Goal: Task Accomplishment & Management: Use online tool/utility

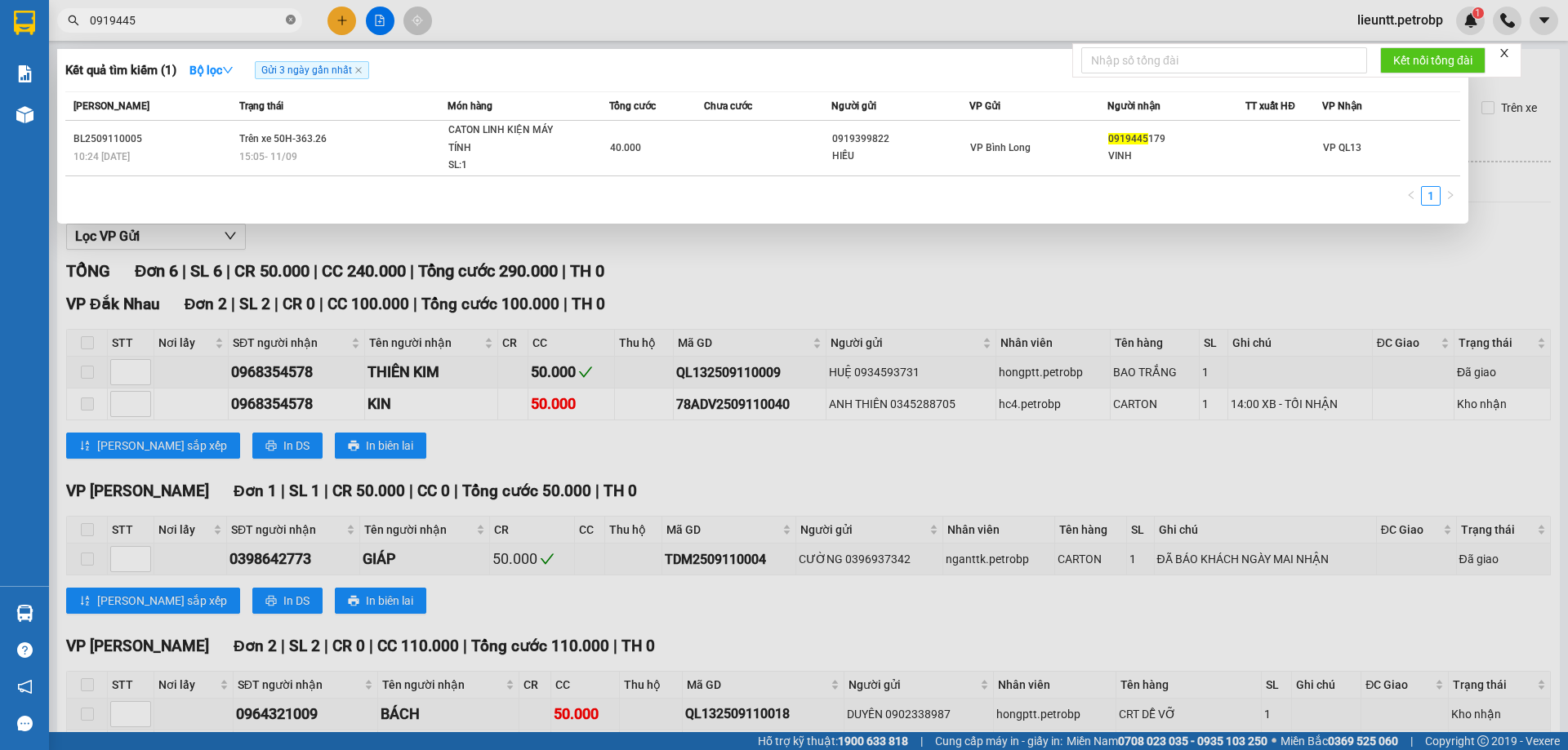
click at [286, 22] on icon "close-circle" at bounding box center [291, 20] width 10 height 10
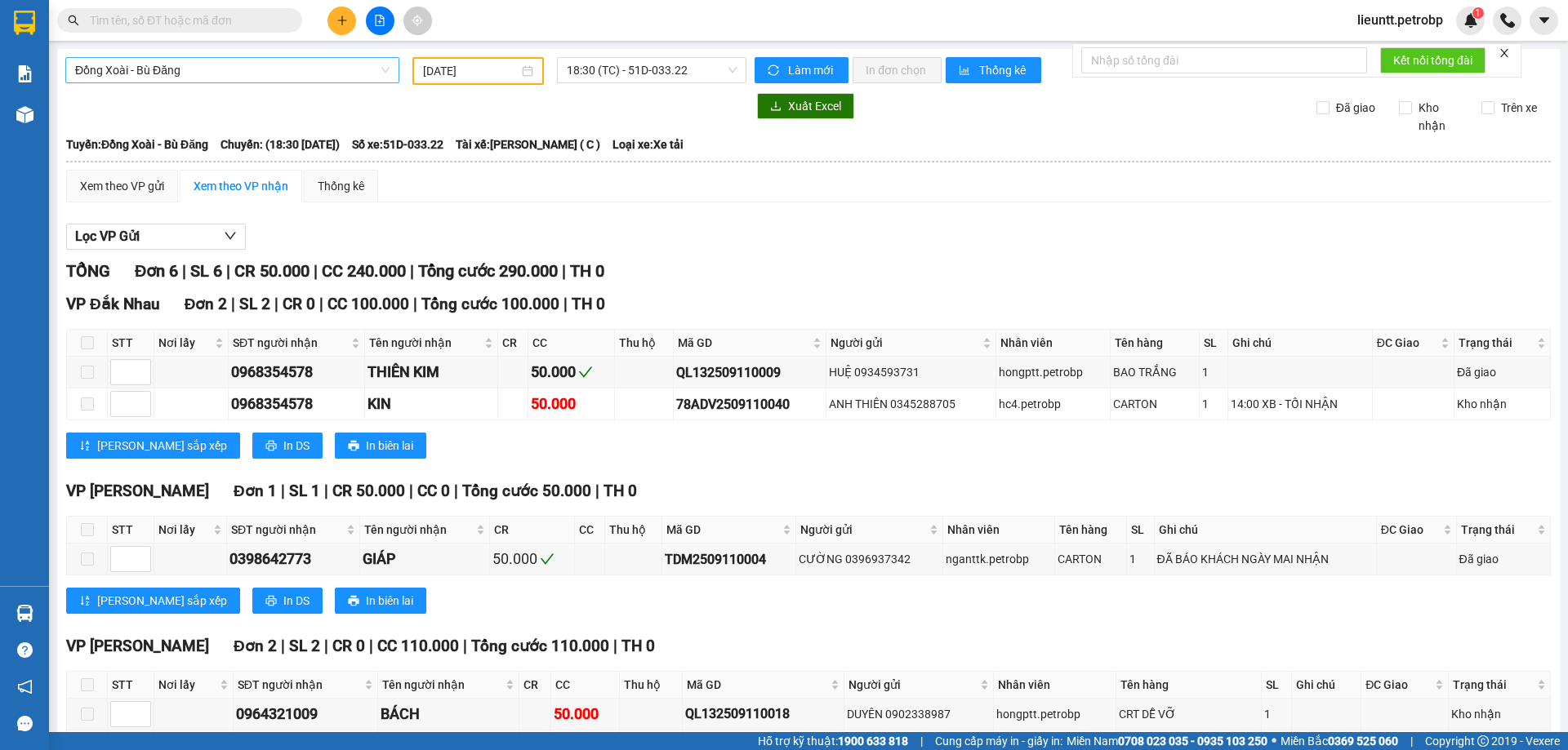
click at [226, 73] on span "Đồng Xoài - Bù Đăng" at bounding box center [232, 71] width 315 height 25
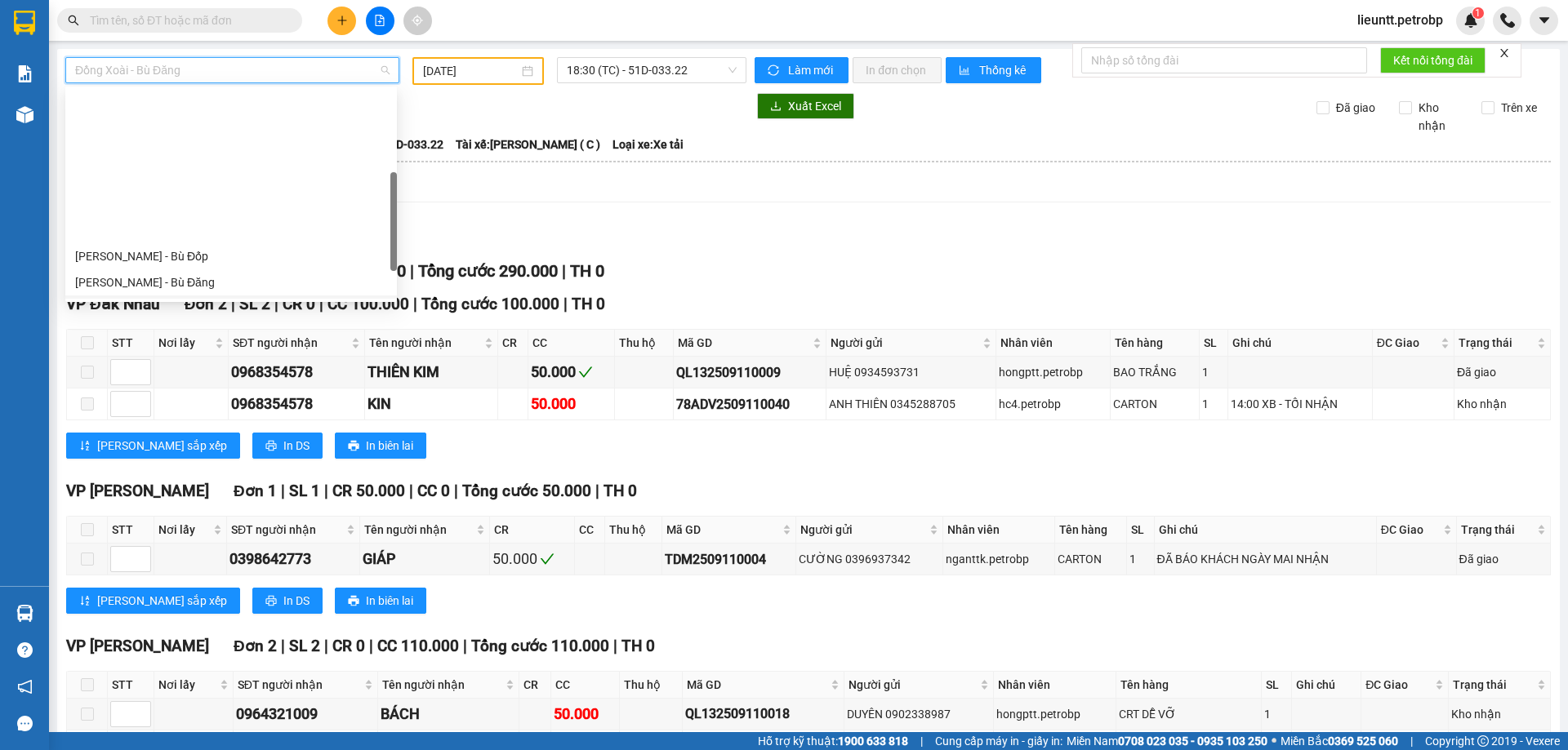
scroll to position [245, 0]
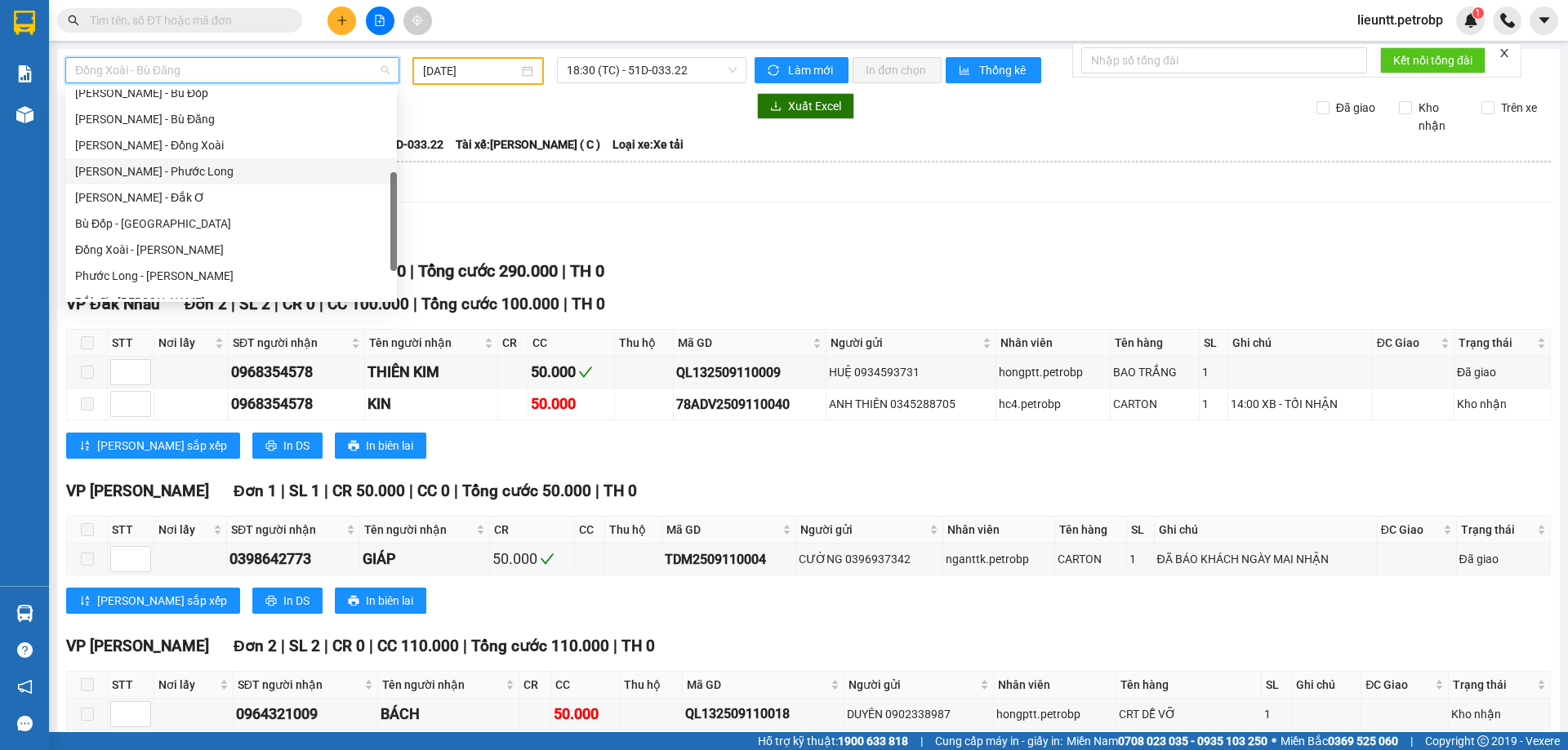
click at [184, 169] on div "[PERSON_NAME] - Phước Long" at bounding box center [232, 172] width 312 height 18
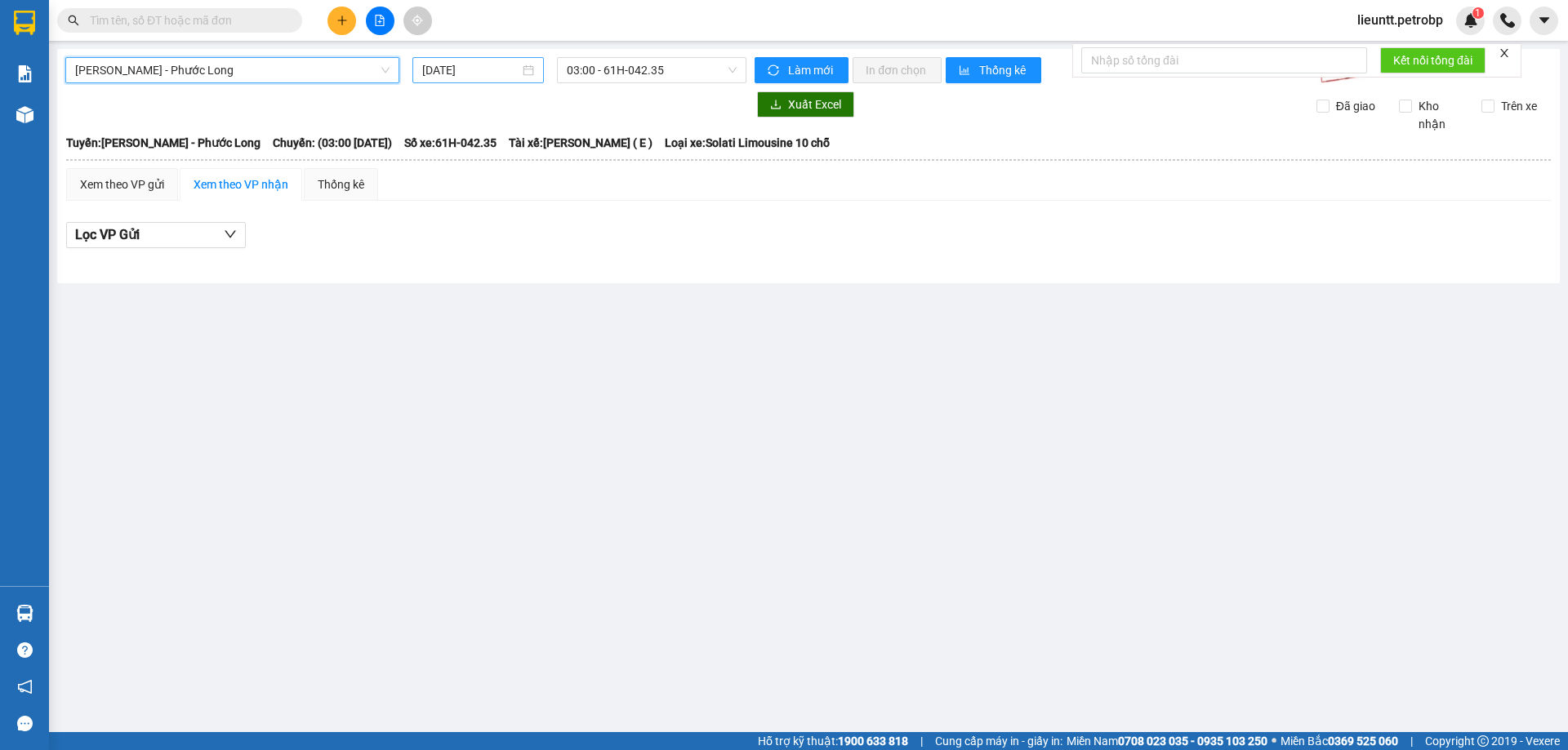
click at [466, 72] on input "[DATE]" at bounding box center [471, 71] width 97 height 18
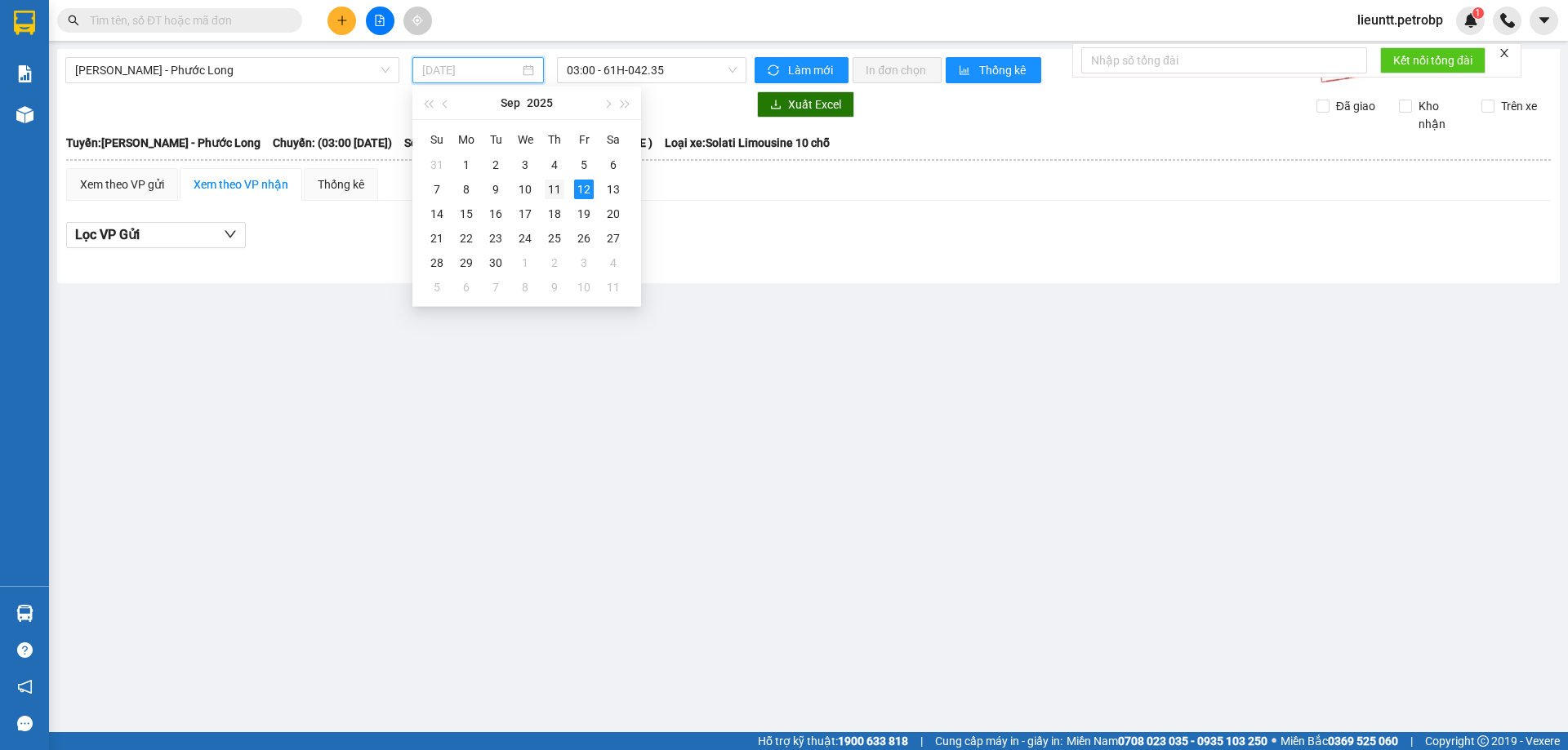
click at [555, 192] on div "11" at bounding box center [554, 189] width 20 height 20
type input "[DATE]"
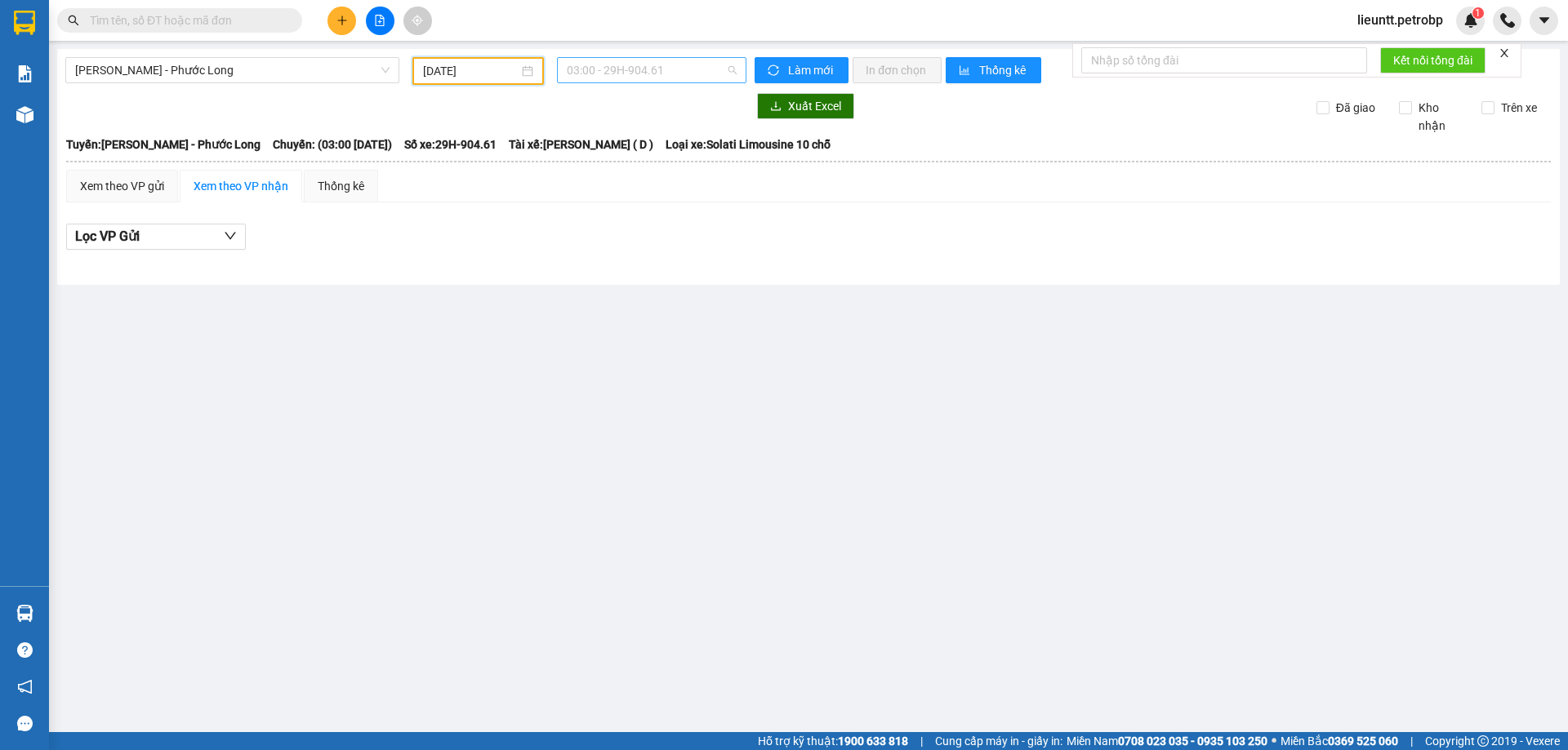
click at [613, 69] on span "03:00 - 29H-904.61" at bounding box center [652, 71] width 170 height 25
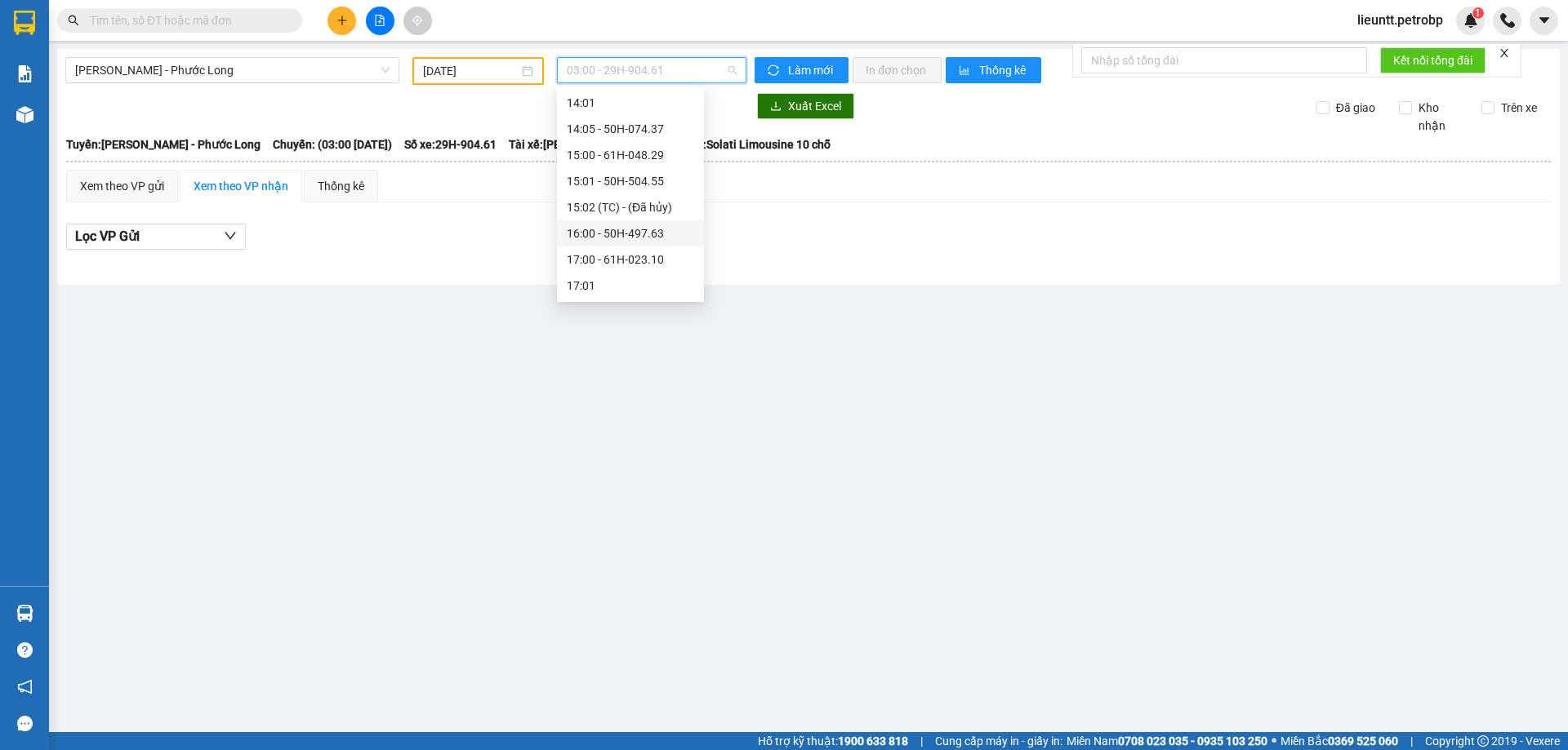
scroll to position [941, 0]
click at [600, 232] on div "21:05 - 50H-363.26" at bounding box center [631, 234] width 128 height 18
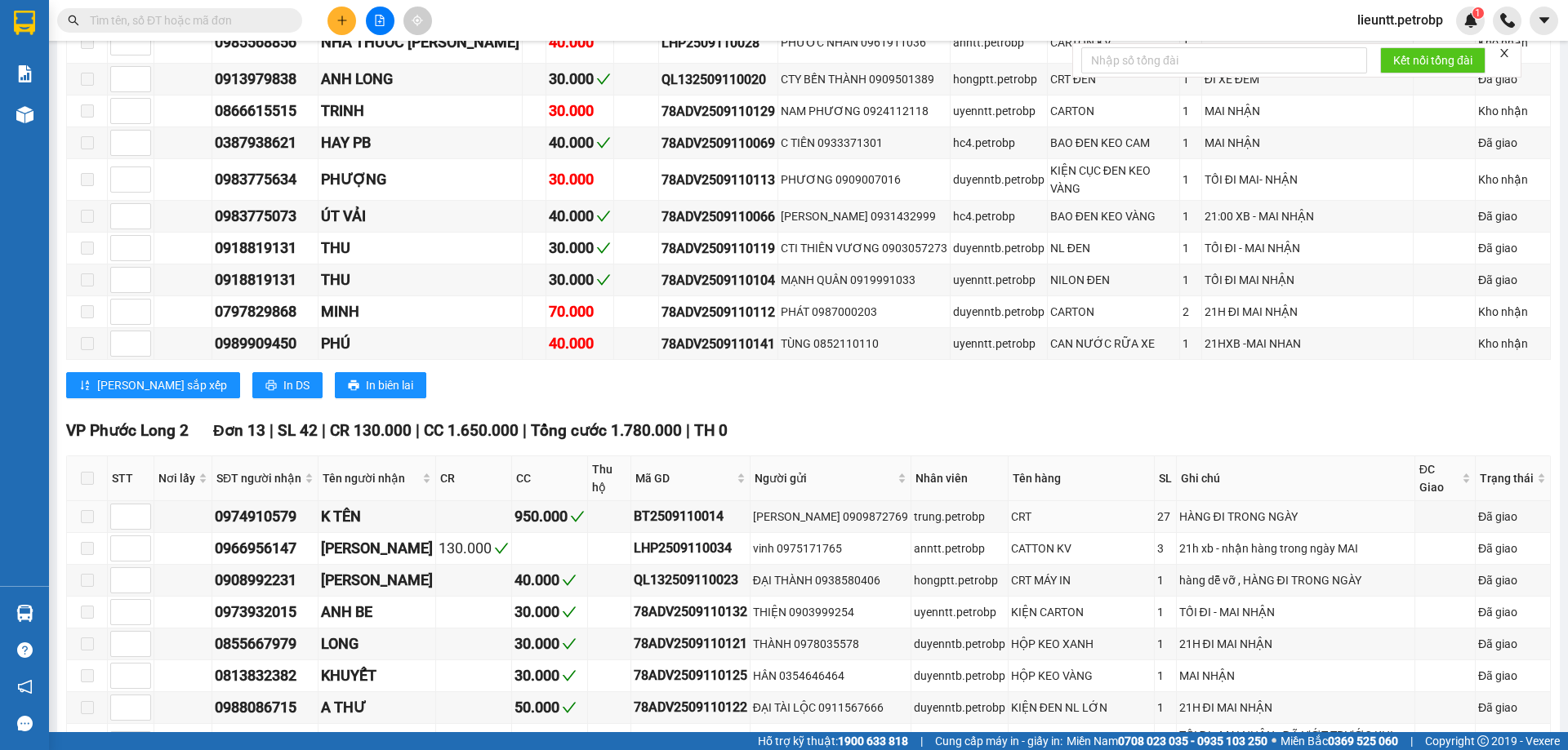
scroll to position [816, 0]
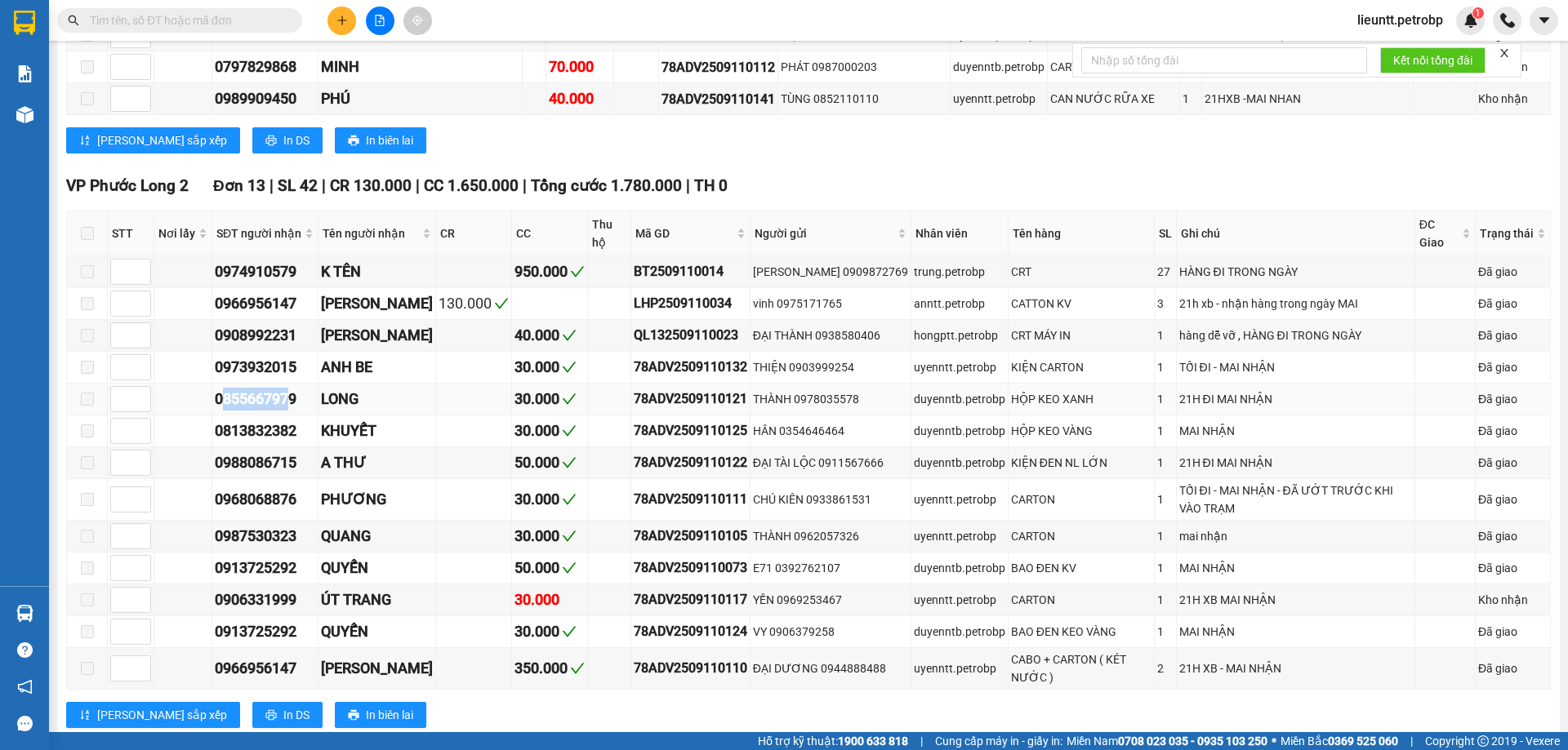
drag, startPoint x: 220, startPoint y: 364, endPoint x: 295, endPoint y: 356, distance: 75.4
click at [295, 387] on div "0855667979" at bounding box center [265, 399] width 100 height 23
drag, startPoint x: 213, startPoint y: 361, endPoint x: 302, endPoint y: 360, distance: 89.0
click at [301, 383] on td "0855667979" at bounding box center [266, 399] width 106 height 32
copy div "0855667979"
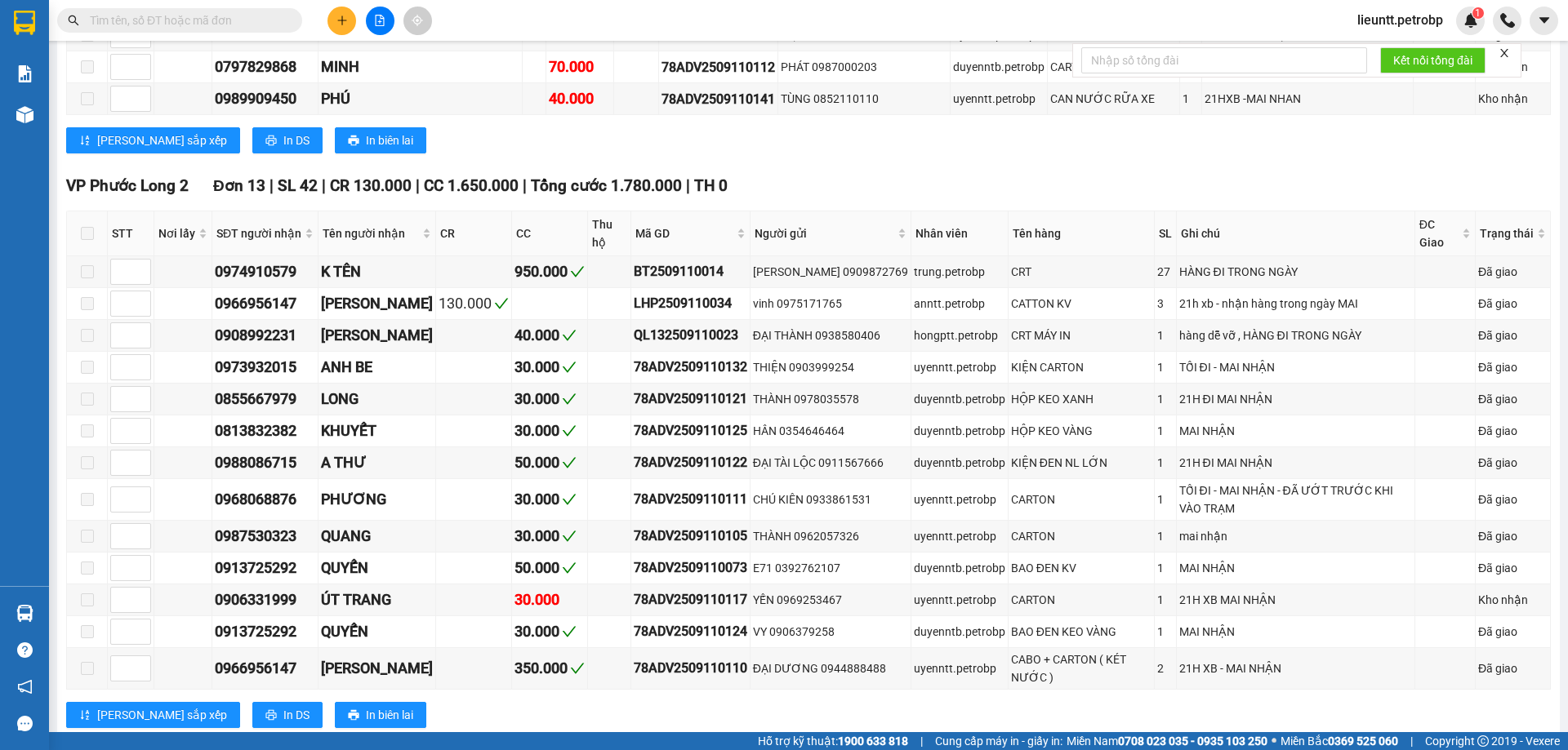
click at [156, 15] on input "text" at bounding box center [186, 21] width 193 height 18
paste input "0855667979"
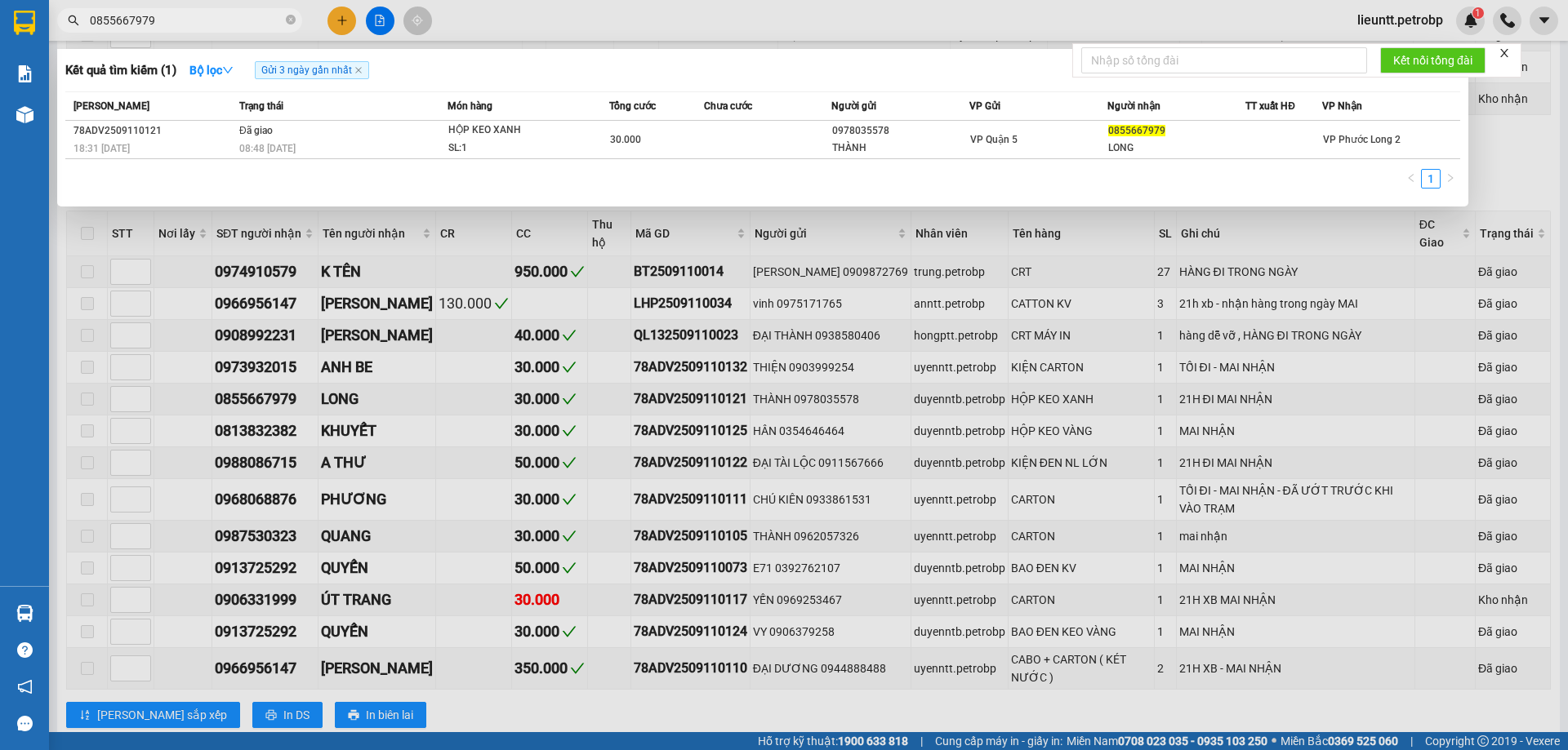
type input "0855667979"
click at [258, 169] on div "1" at bounding box center [763, 183] width 1395 height 29
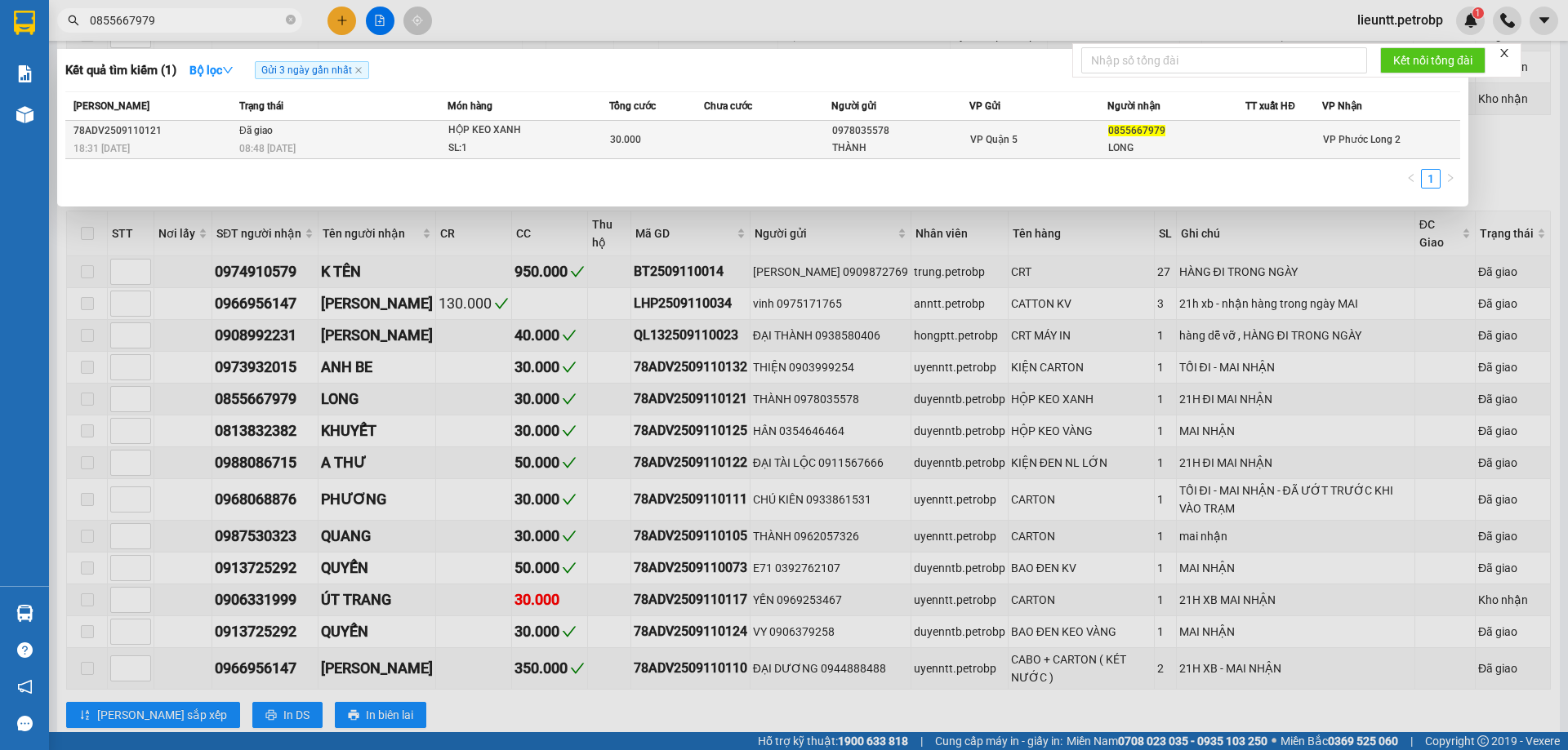
click at [261, 144] on span "08:48 [DATE]" at bounding box center [267, 149] width 56 height 12
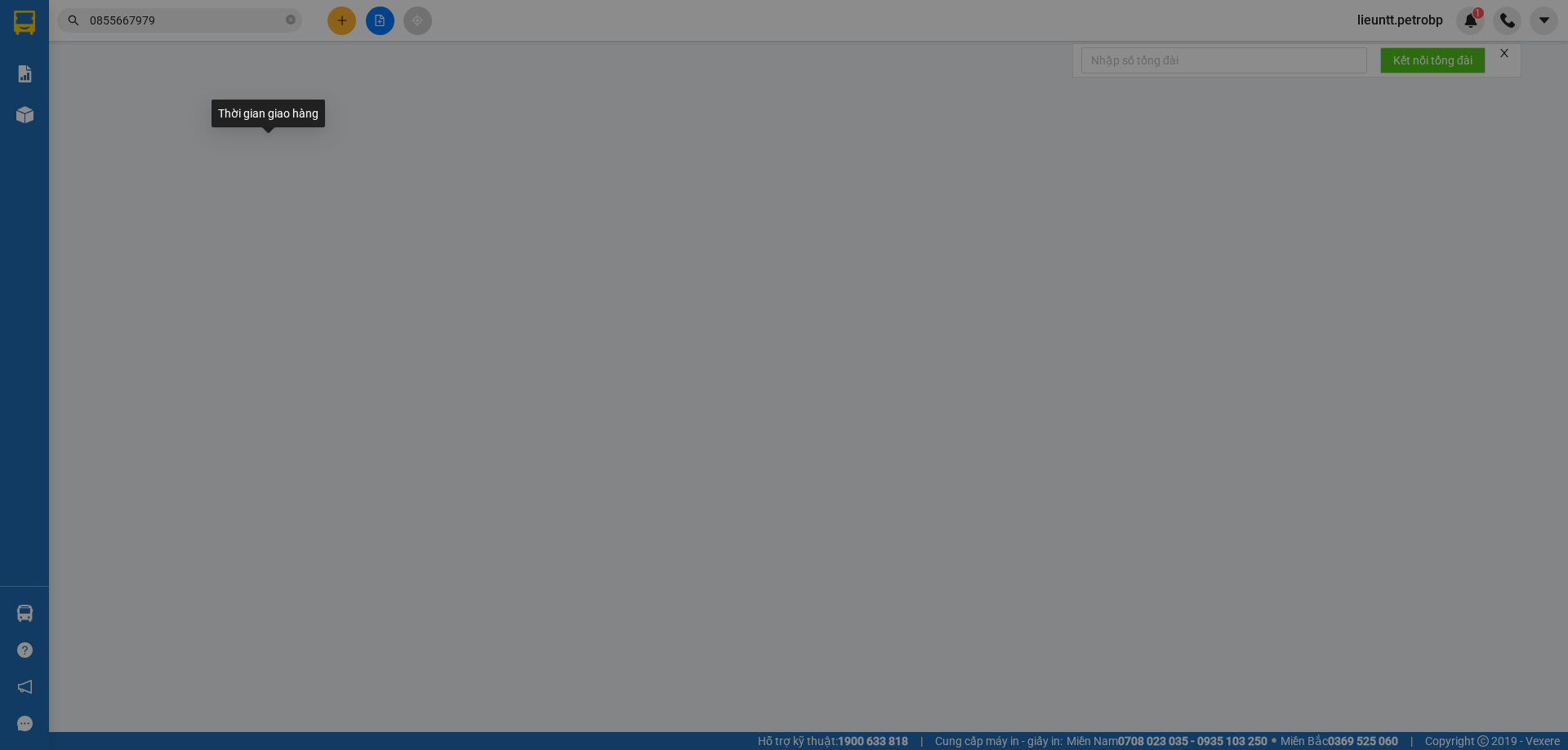
type input "0978035578"
type input "THÀNH"
type input "0855667979"
type input "LONG"
type input "30.000"
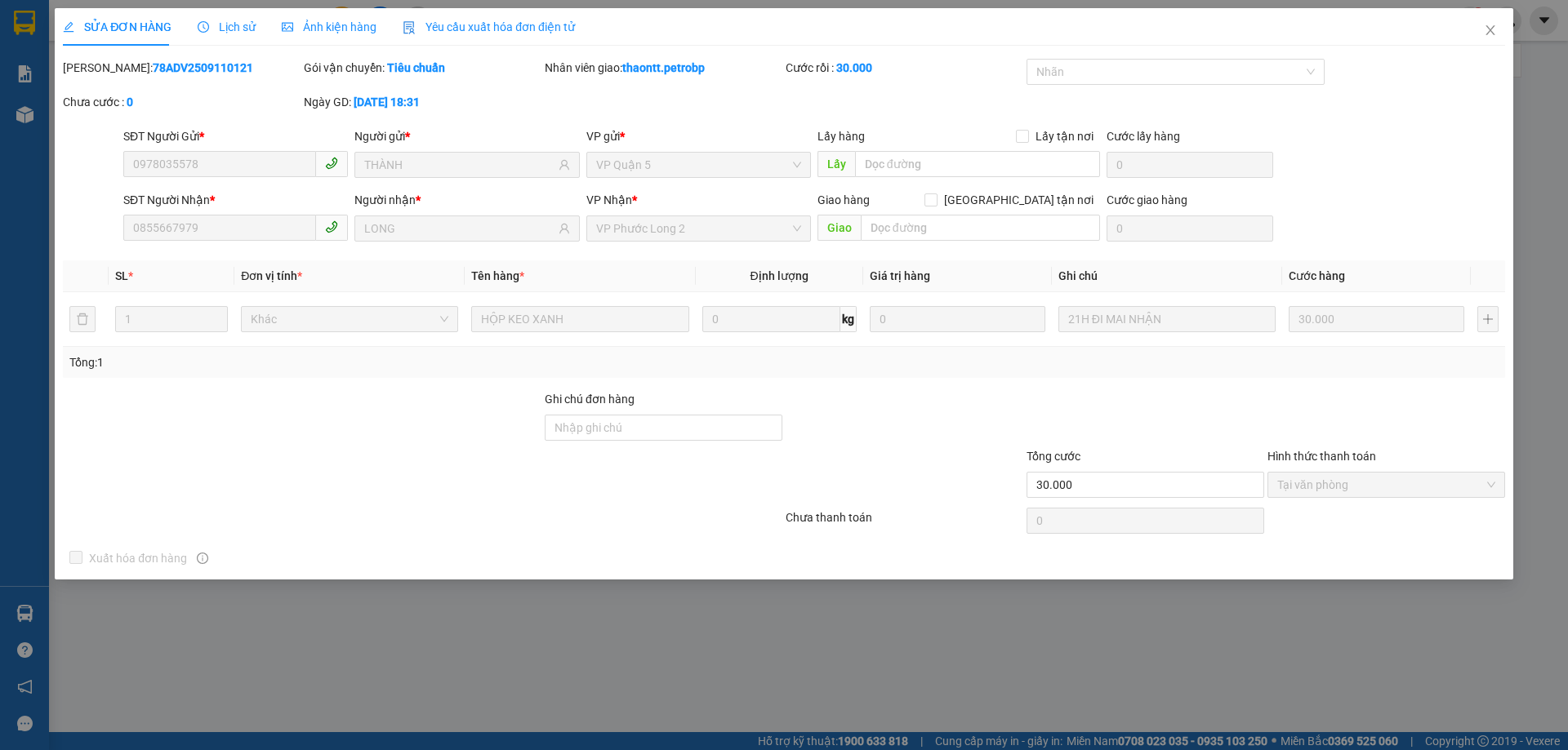
click at [243, 32] on span "Lịch sử" at bounding box center [227, 27] width 58 height 13
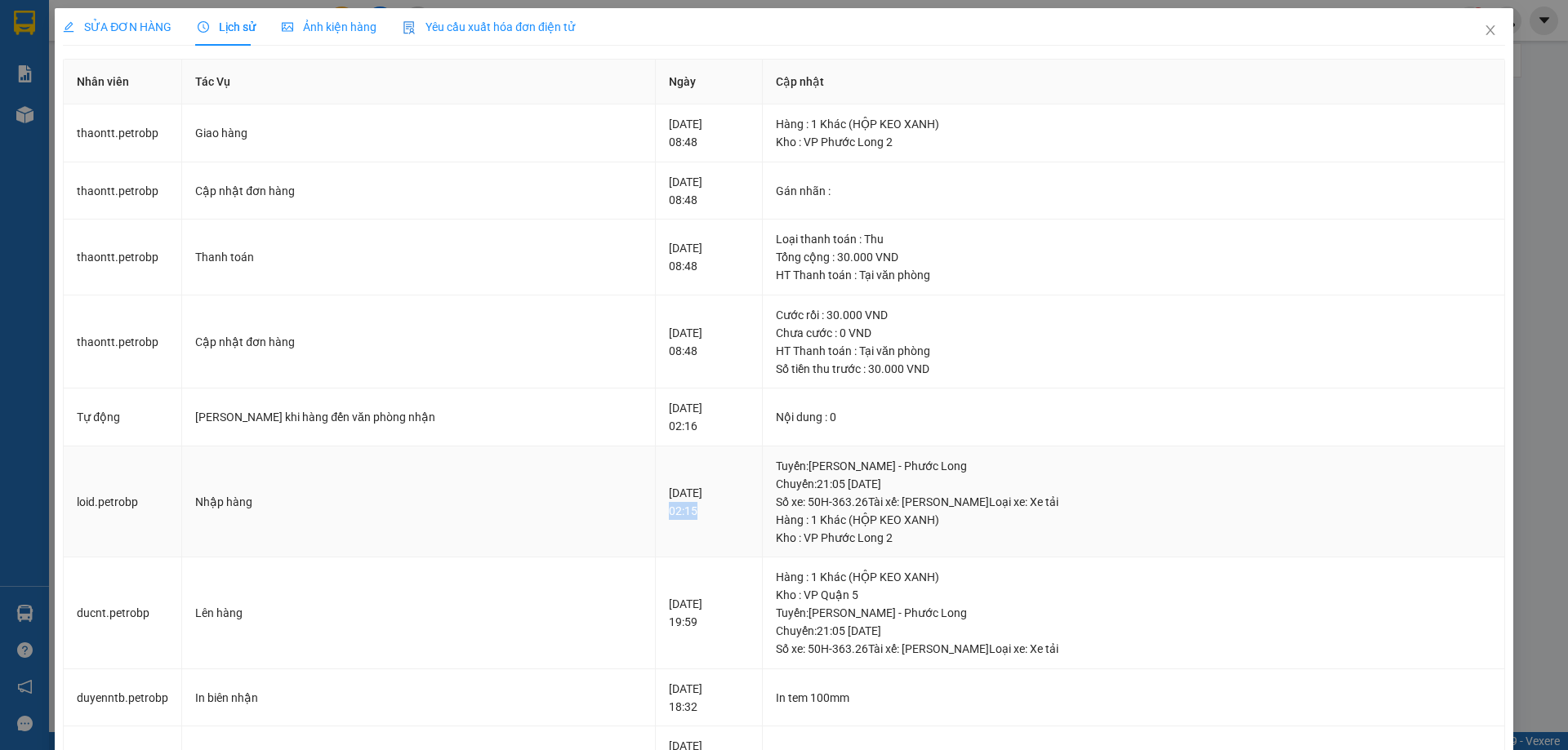
drag, startPoint x: 591, startPoint y: 513, endPoint x: 633, endPoint y: 498, distance: 44.6
click at [656, 500] on td "[DATE] 02:15" at bounding box center [709, 502] width 107 height 112
copy div "2025"
drag, startPoint x: 1480, startPoint y: 31, endPoint x: 358, endPoint y: 17, distance: 1122.1
click at [1484, 31] on icon "close" at bounding box center [1491, 31] width 13 height 13
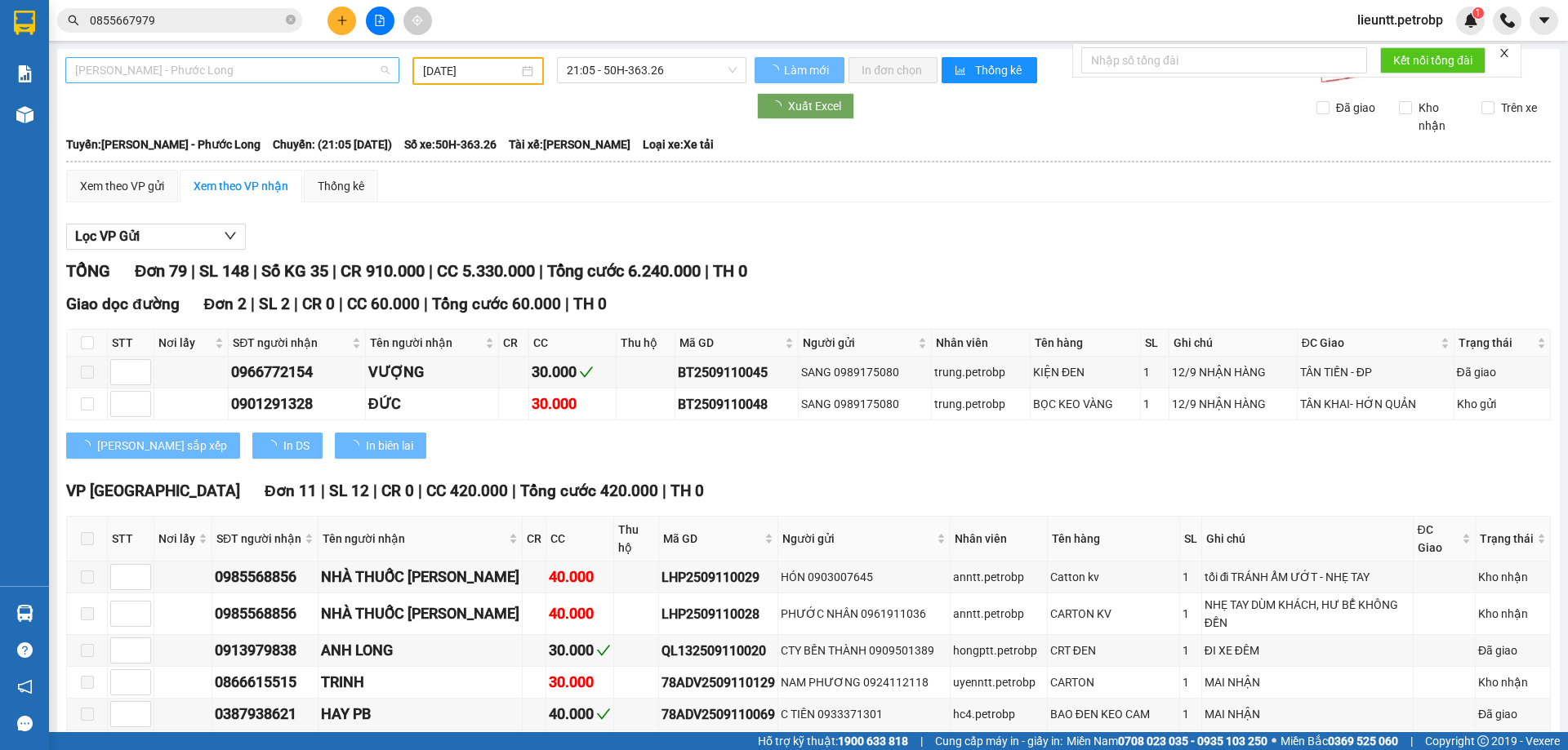
click at [175, 74] on span "[PERSON_NAME] - Phước Long" at bounding box center [232, 71] width 315 height 25
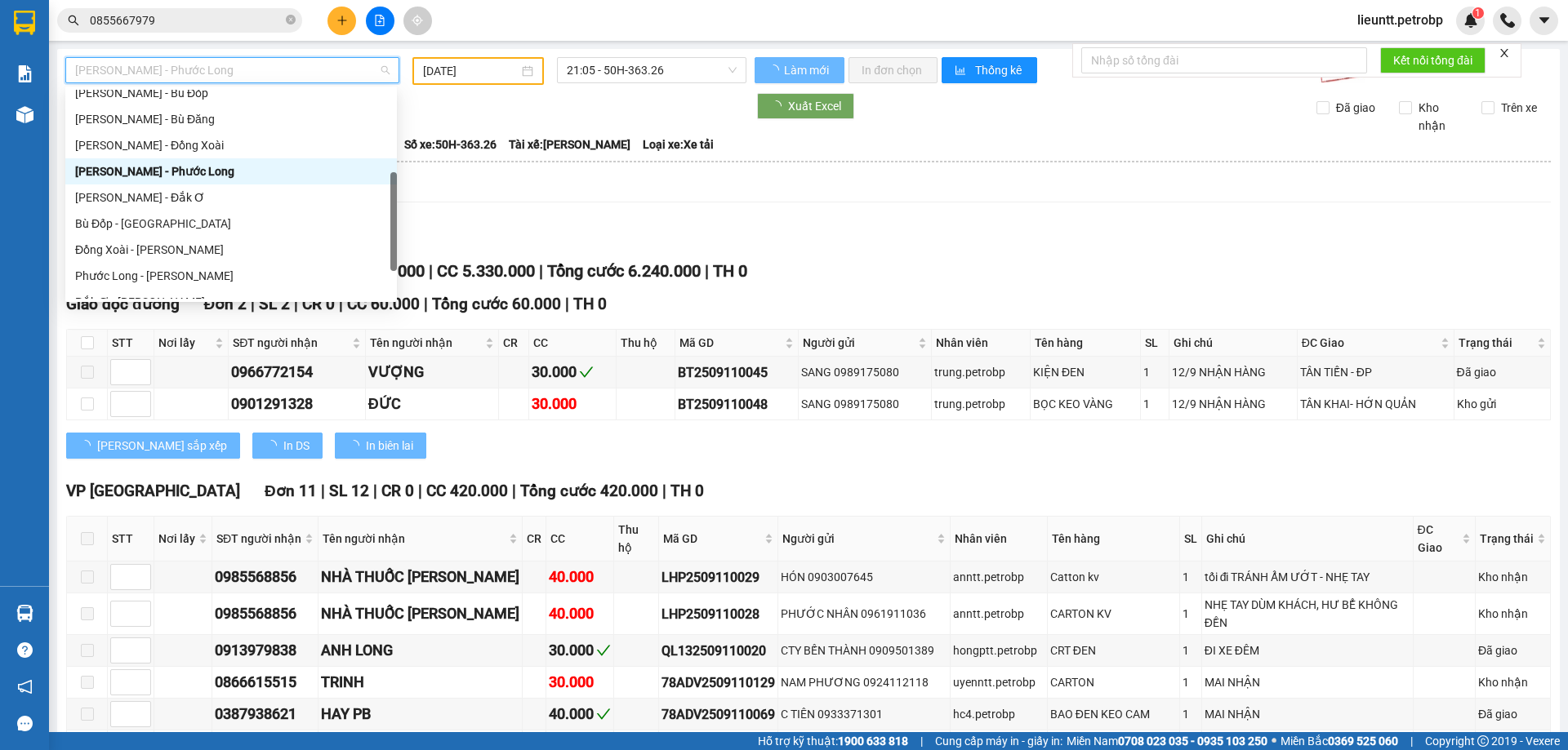
scroll to position [327, 0]
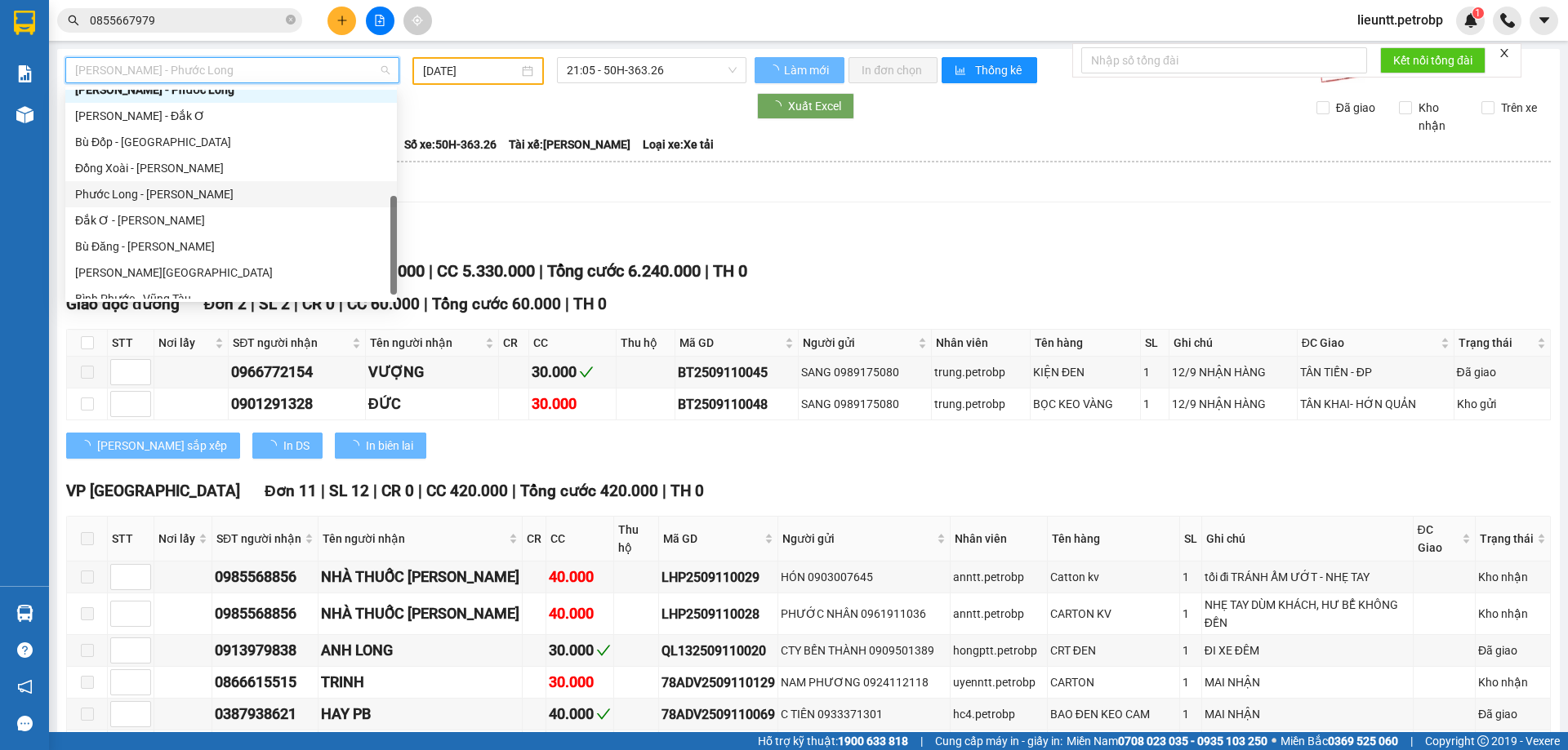
click at [145, 192] on div "Phước Long - [PERSON_NAME]" at bounding box center [232, 194] width 312 height 18
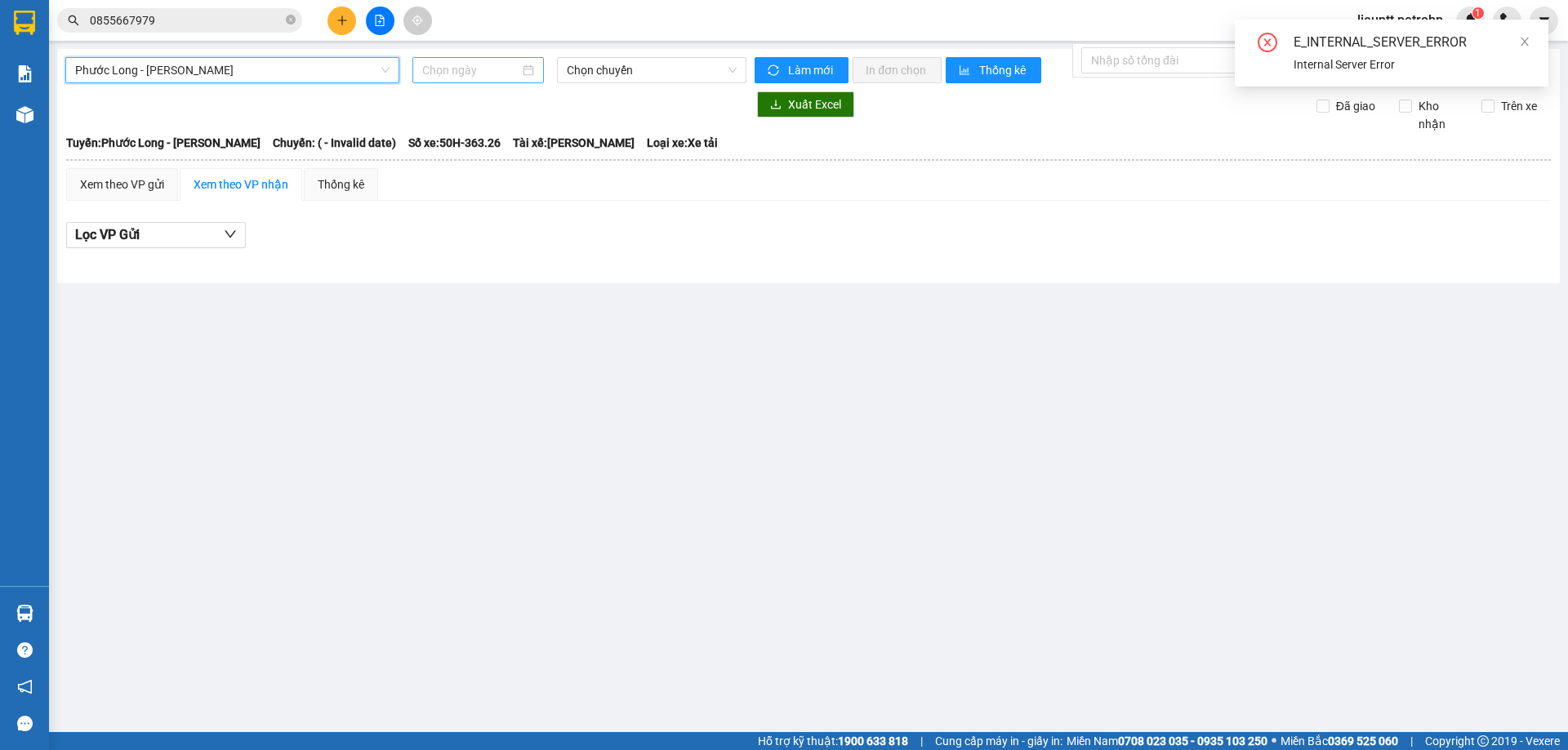
click at [471, 75] on input at bounding box center [471, 71] width 97 height 18
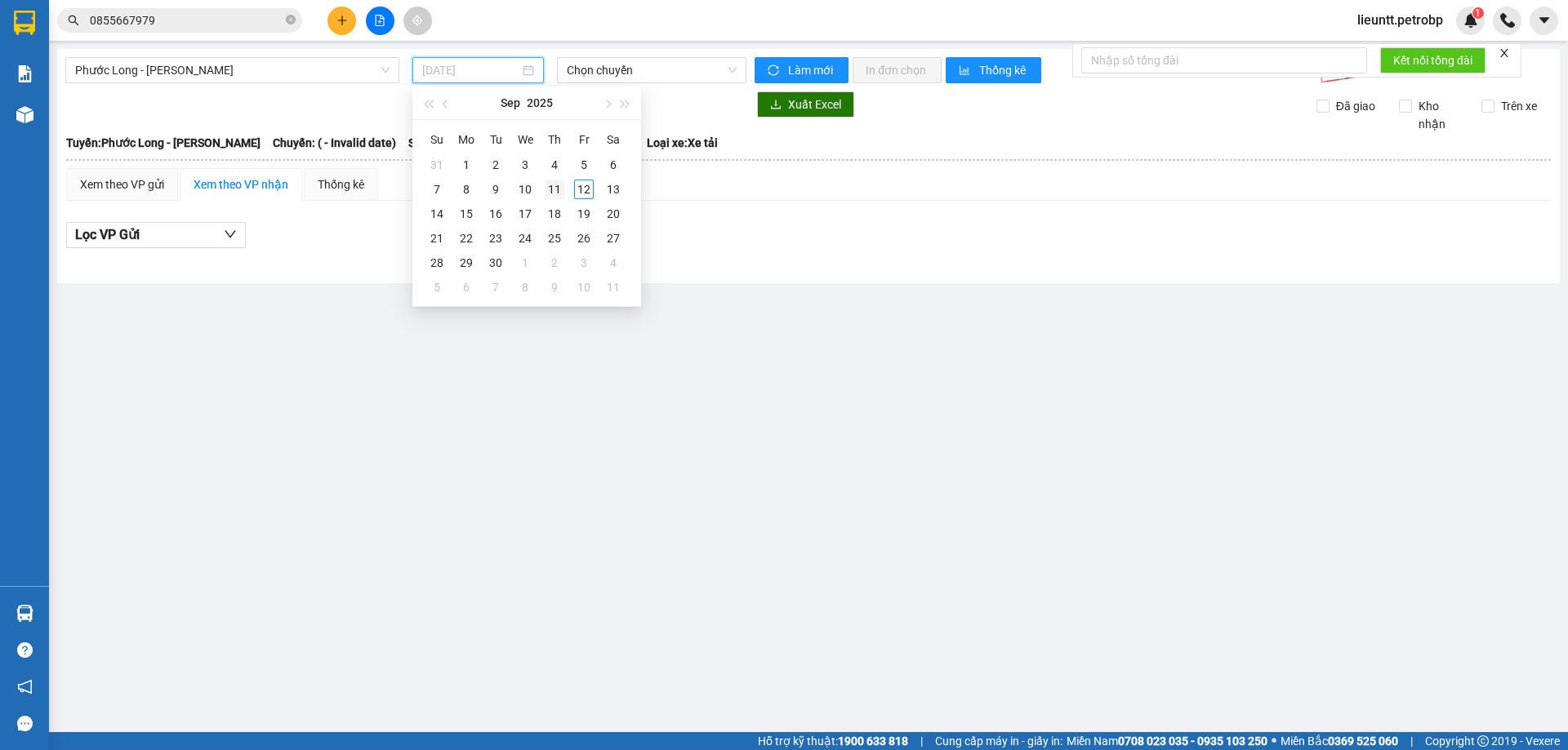
type input "[DATE]"
click at [545, 189] on div "11" at bounding box center [554, 189] width 20 height 20
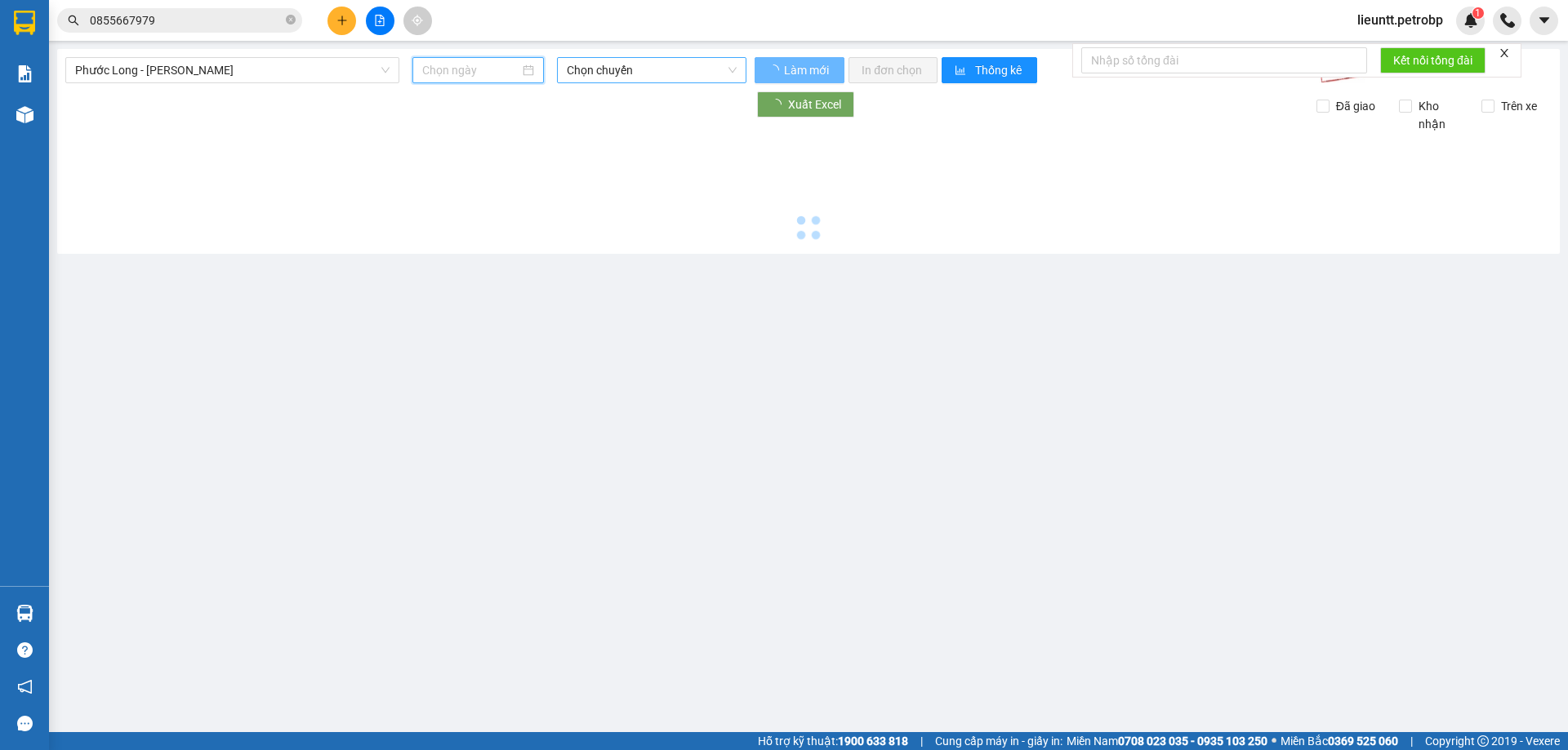
type input "[DATE]"
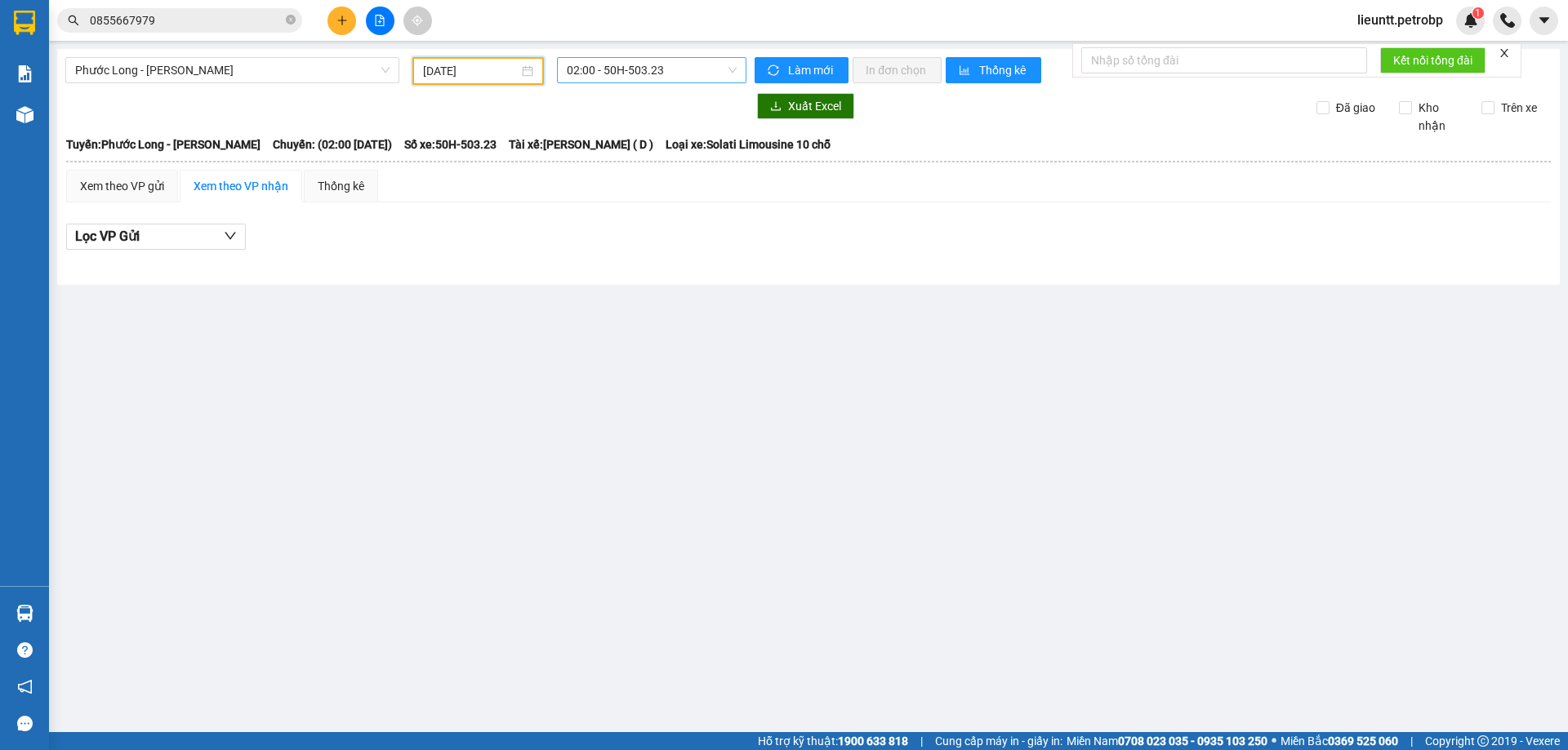
click at [598, 76] on span "02:00 - 50H-503.23" at bounding box center [652, 71] width 170 height 25
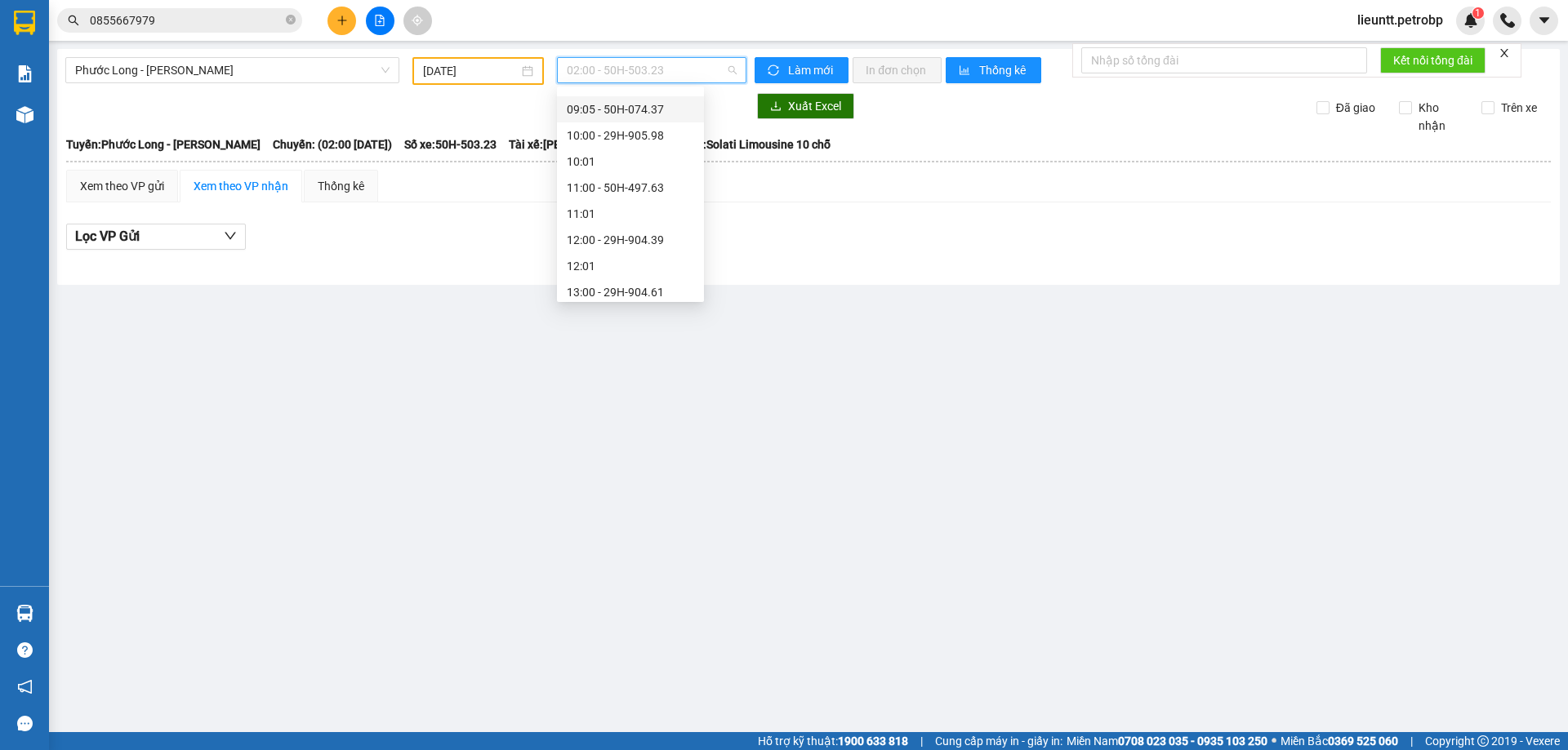
scroll to position [653, 0]
click at [617, 278] on div "15:05 - 50H-363.26" at bounding box center [630, 285] width 147 height 26
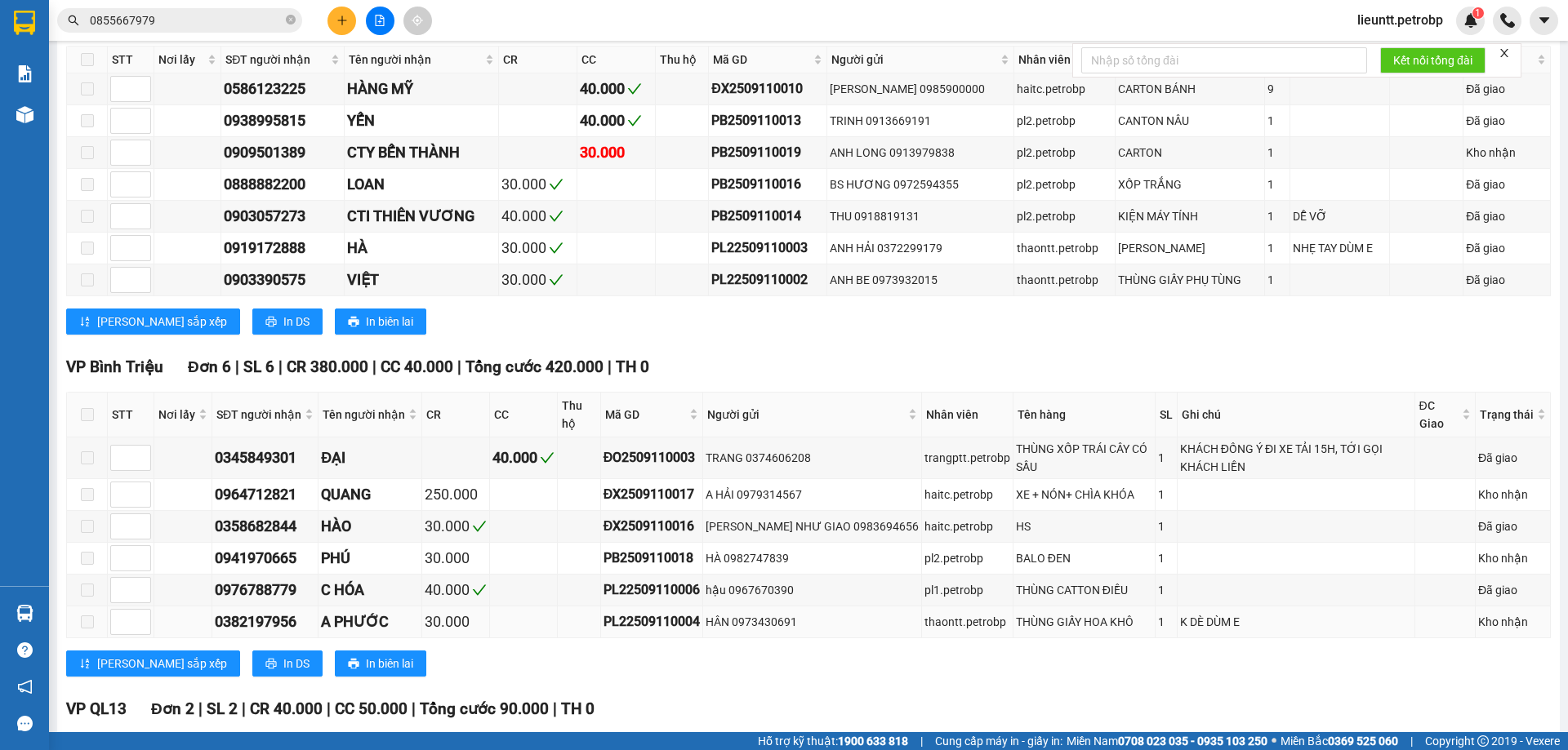
scroll to position [830, 0]
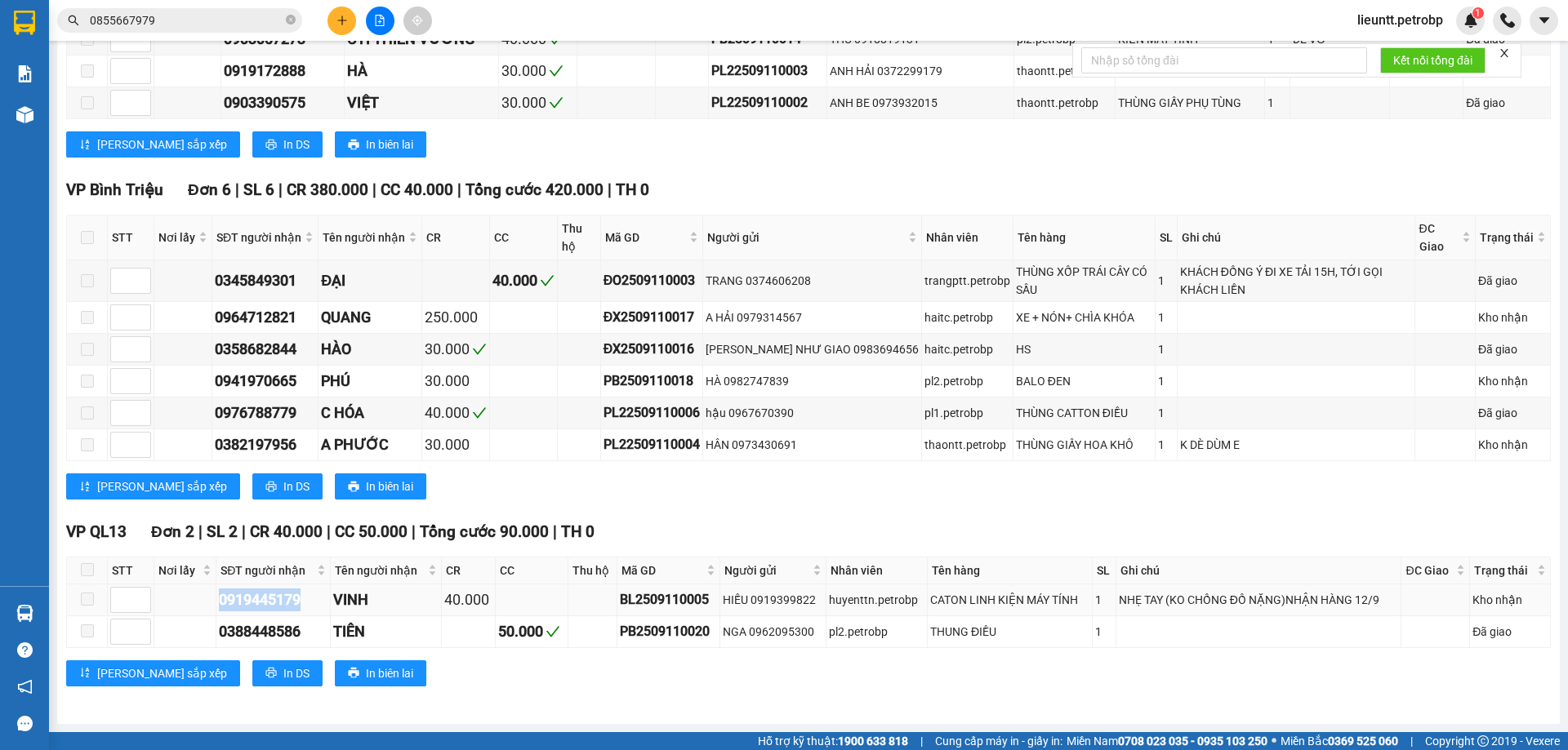
drag, startPoint x: 212, startPoint y: 603, endPoint x: 316, endPoint y: 594, distance: 104.4
click at [316, 598] on tr "0919445179 VINH 40.000 BL2509110005 HIẾU 0919399822 huyenttn.petrobp CATON LINH…" at bounding box center [809, 601] width 1484 height 32
copy div "0919445179"
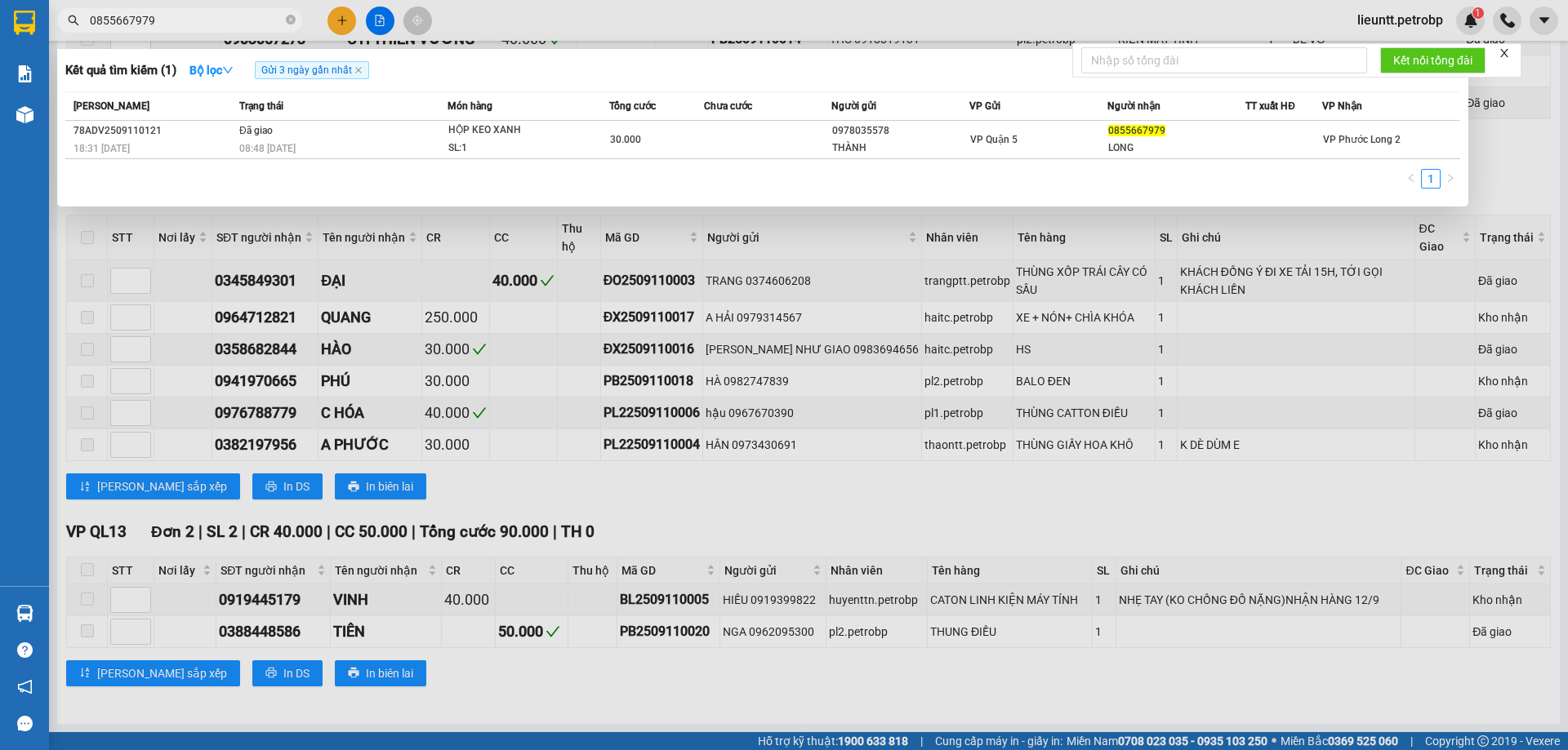
click at [149, 23] on input "0855667979" at bounding box center [186, 21] width 193 height 18
paste input "0919445179"
type input "08556679790919445179"
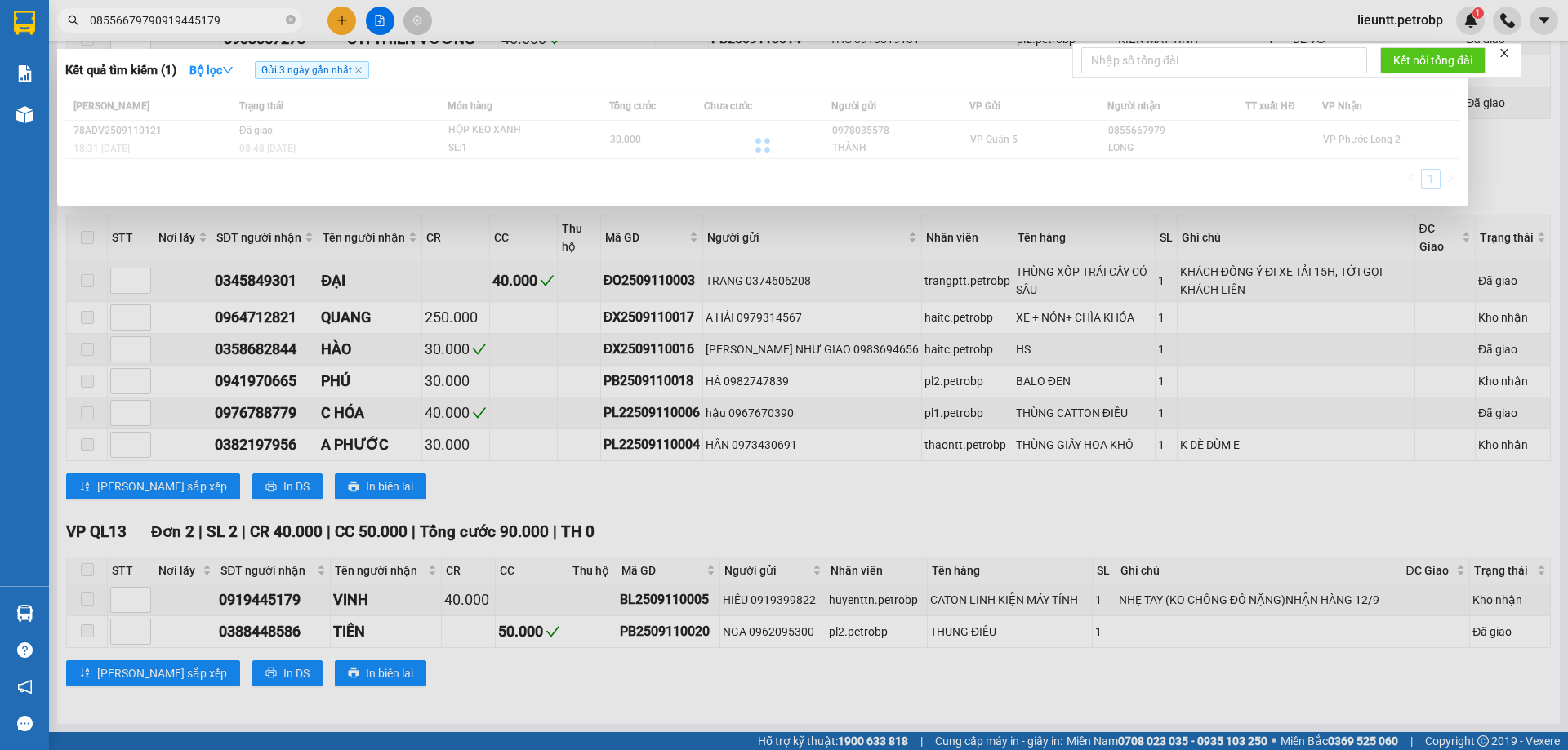
click at [149, 23] on input "08556679790919445179" at bounding box center [186, 21] width 193 height 18
click at [289, 19] on icon "close-circle" at bounding box center [291, 20] width 10 height 10
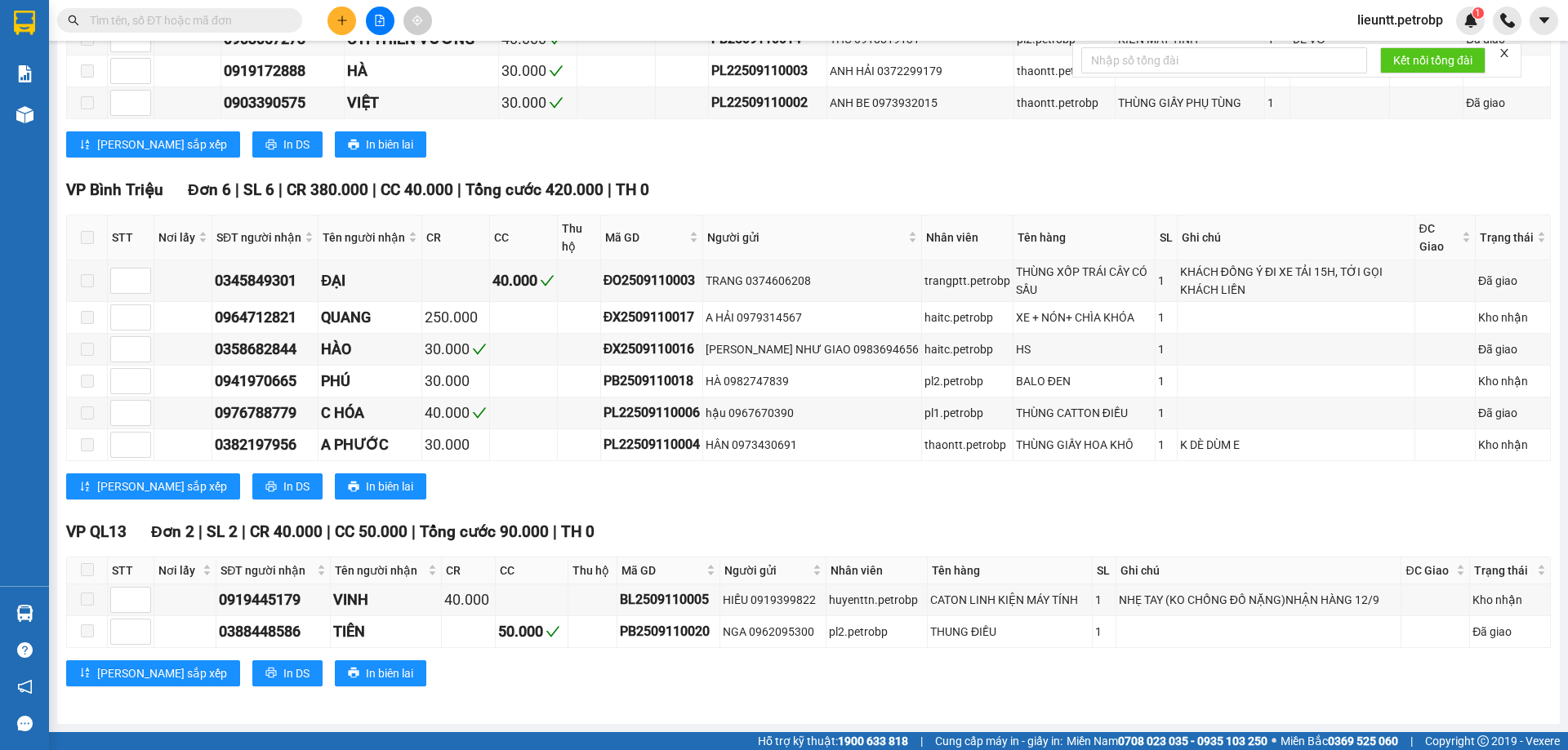
paste input "0919445179"
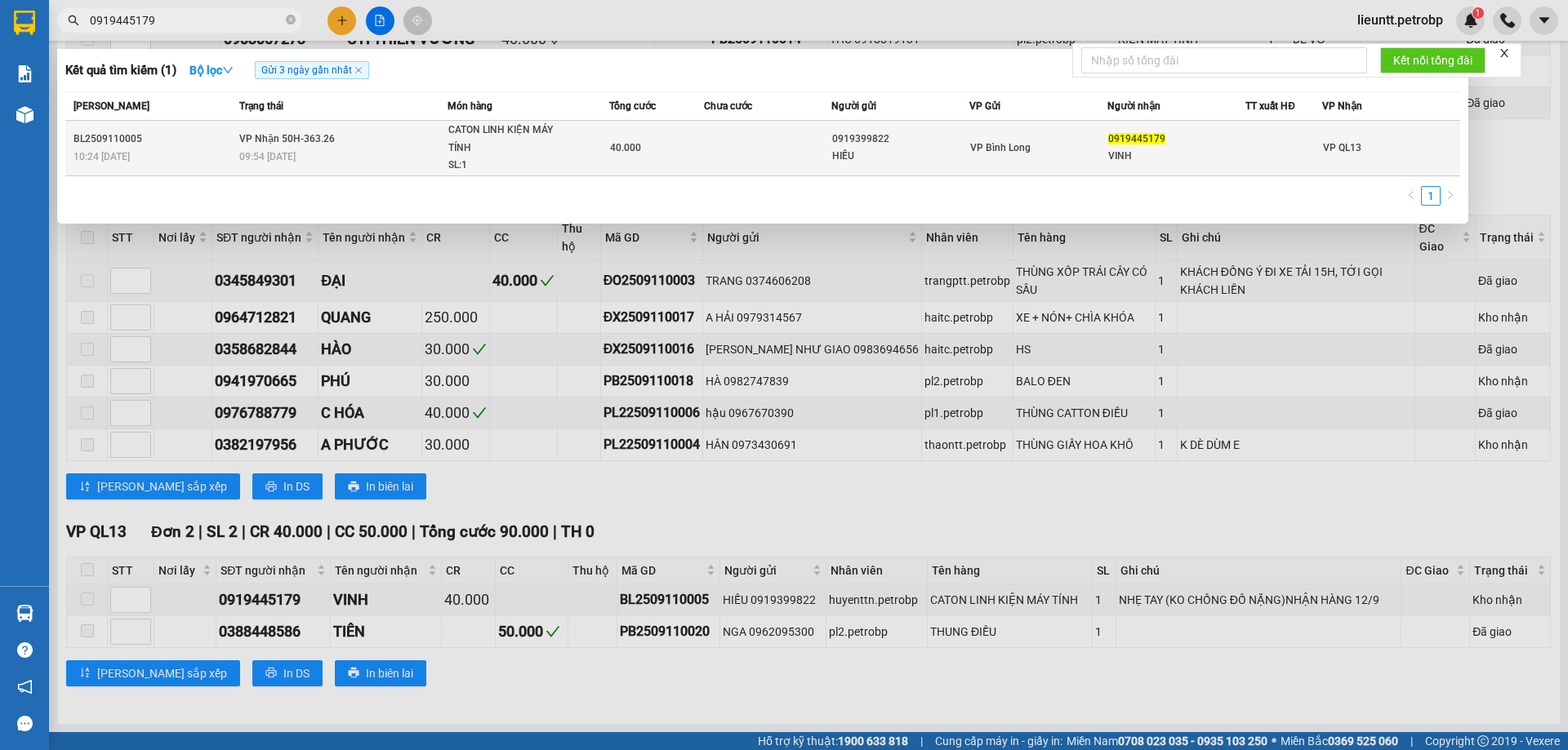
type input "0919445179"
click at [250, 153] on span "09:54 [DATE]" at bounding box center [267, 157] width 56 height 12
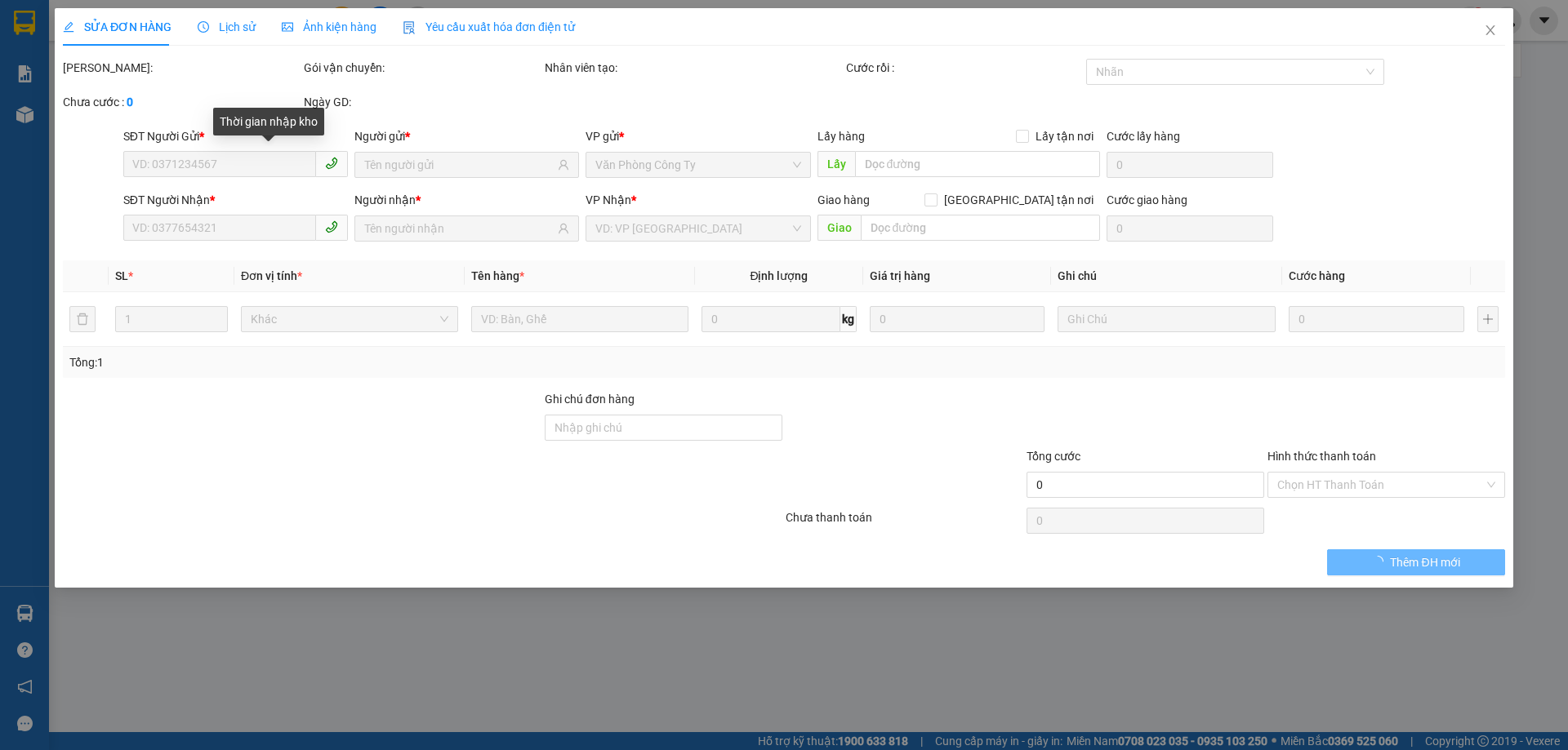
type input "0919399822"
type input "HIẾU"
type input "0919445179"
type input "VINH"
type input "40.000"
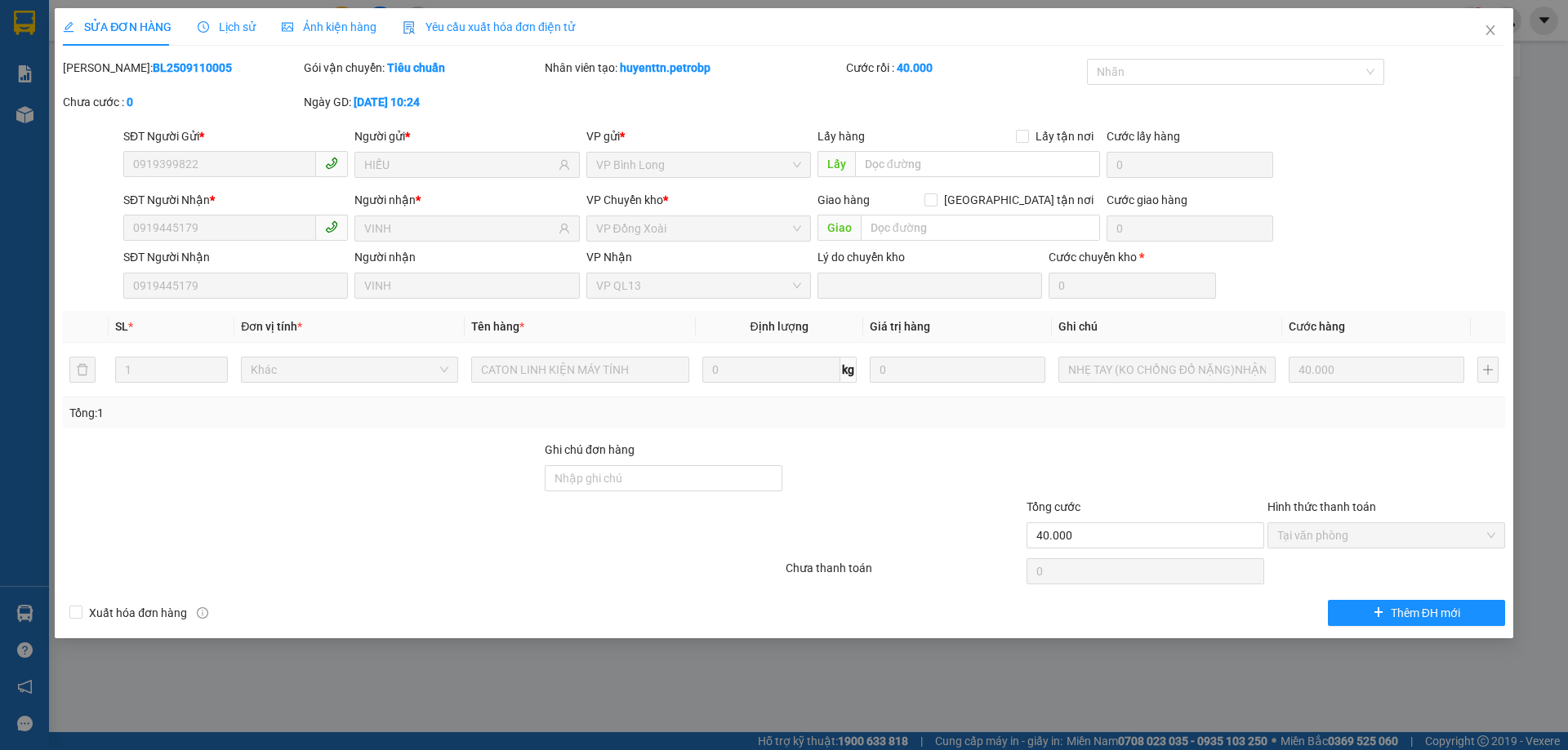
click at [232, 26] on span "Lịch sử" at bounding box center [227, 27] width 58 height 13
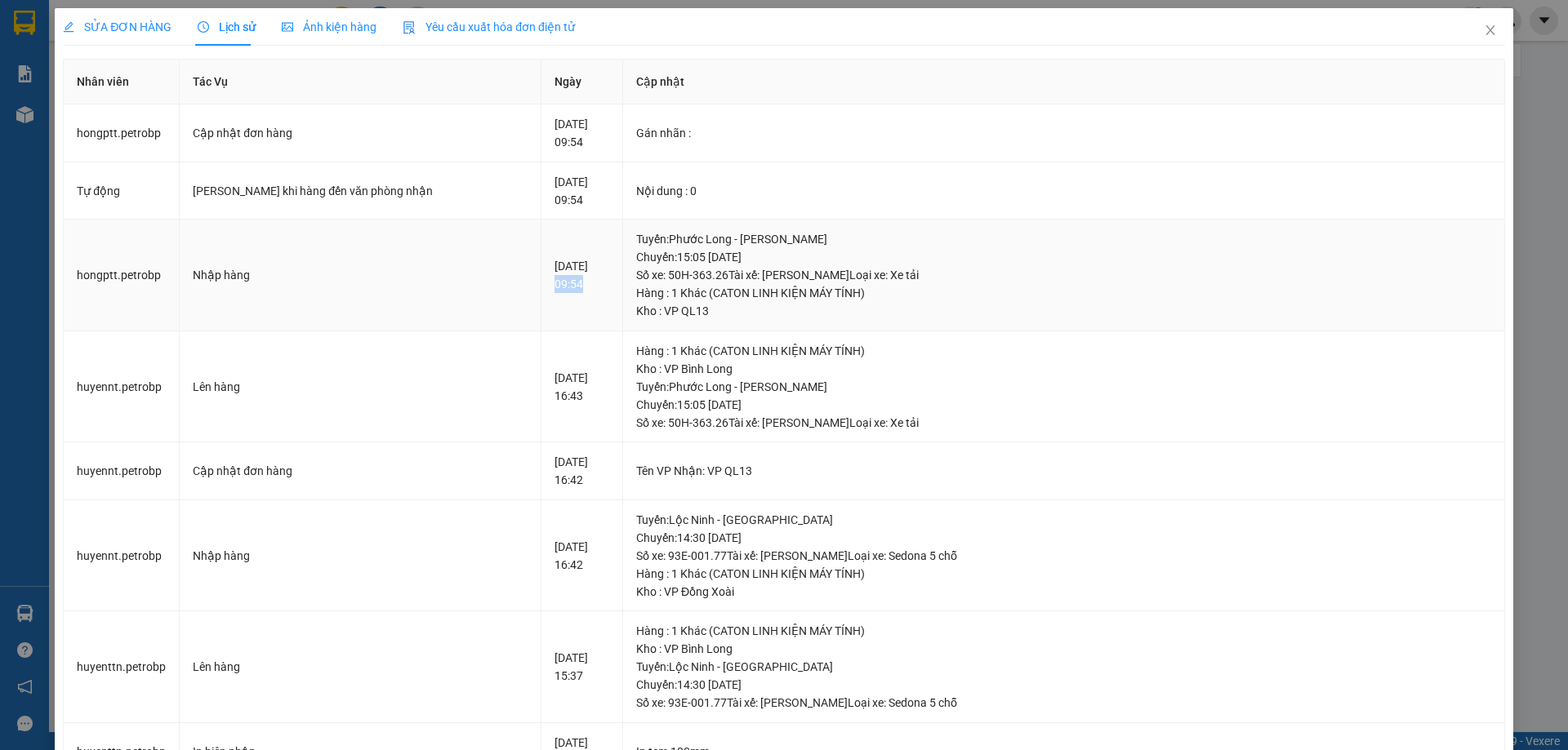
drag, startPoint x: 498, startPoint y: 286, endPoint x: 525, endPoint y: 287, distance: 27.0
click at [554, 287] on div "[DATE] 09:54" at bounding box center [582, 275] width 55 height 36
copy div "09:54"
click at [1486, 35] on icon "close" at bounding box center [1490, 31] width 9 height 10
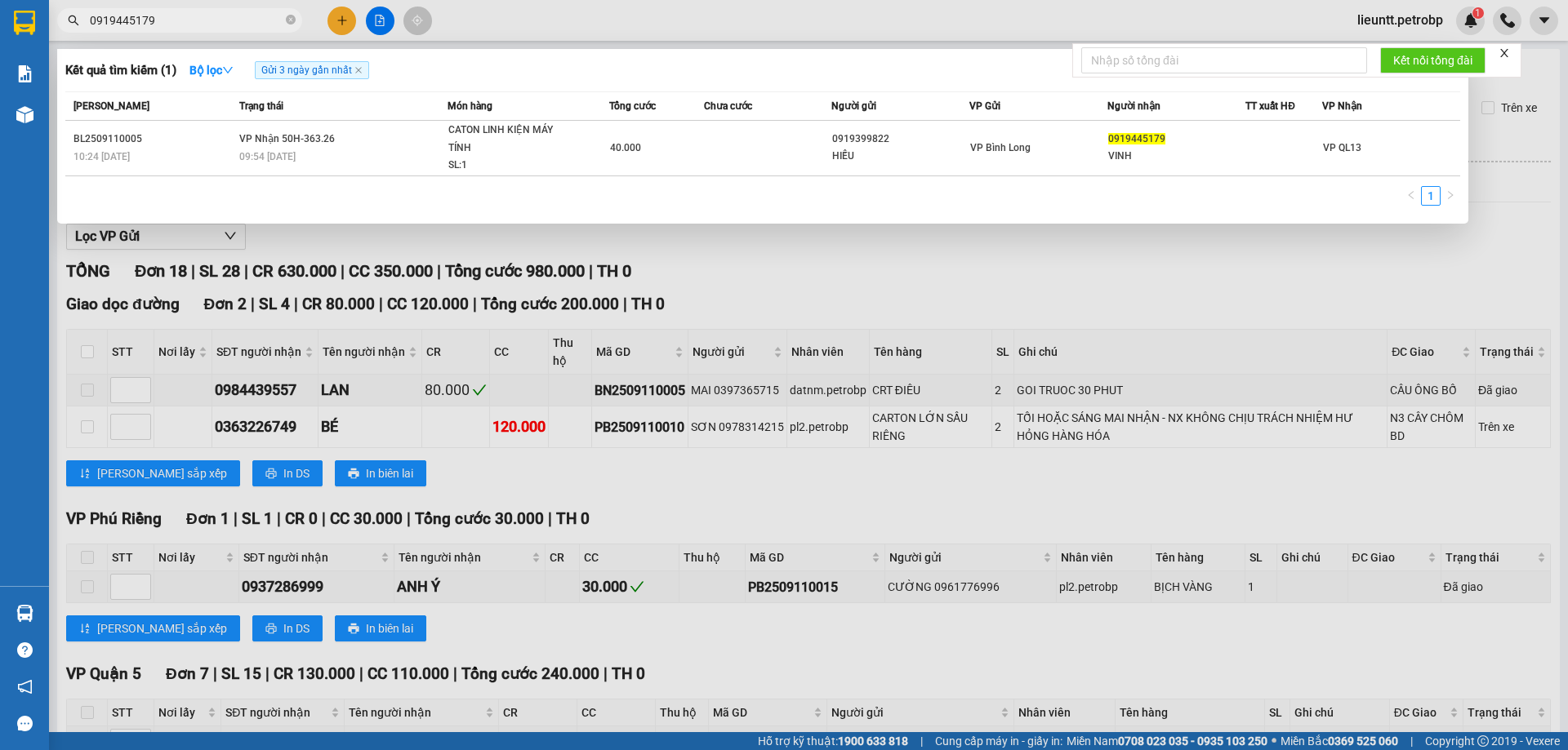
click at [224, 18] on input "0919445179" at bounding box center [186, 21] width 193 height 18
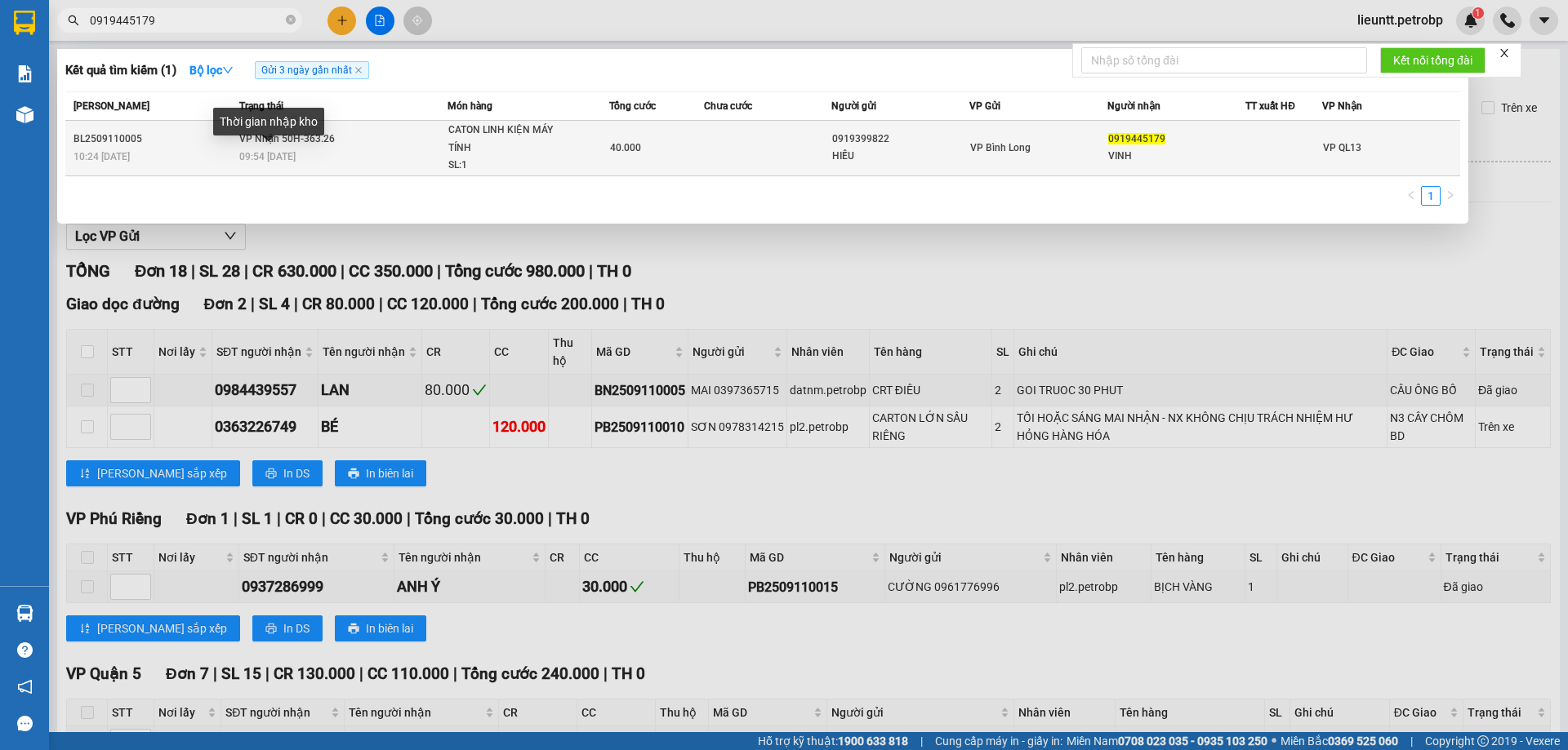
click at [286, 163] on span "09:54 [DATE]" at bounding box center [267, 157] width 56 height 12
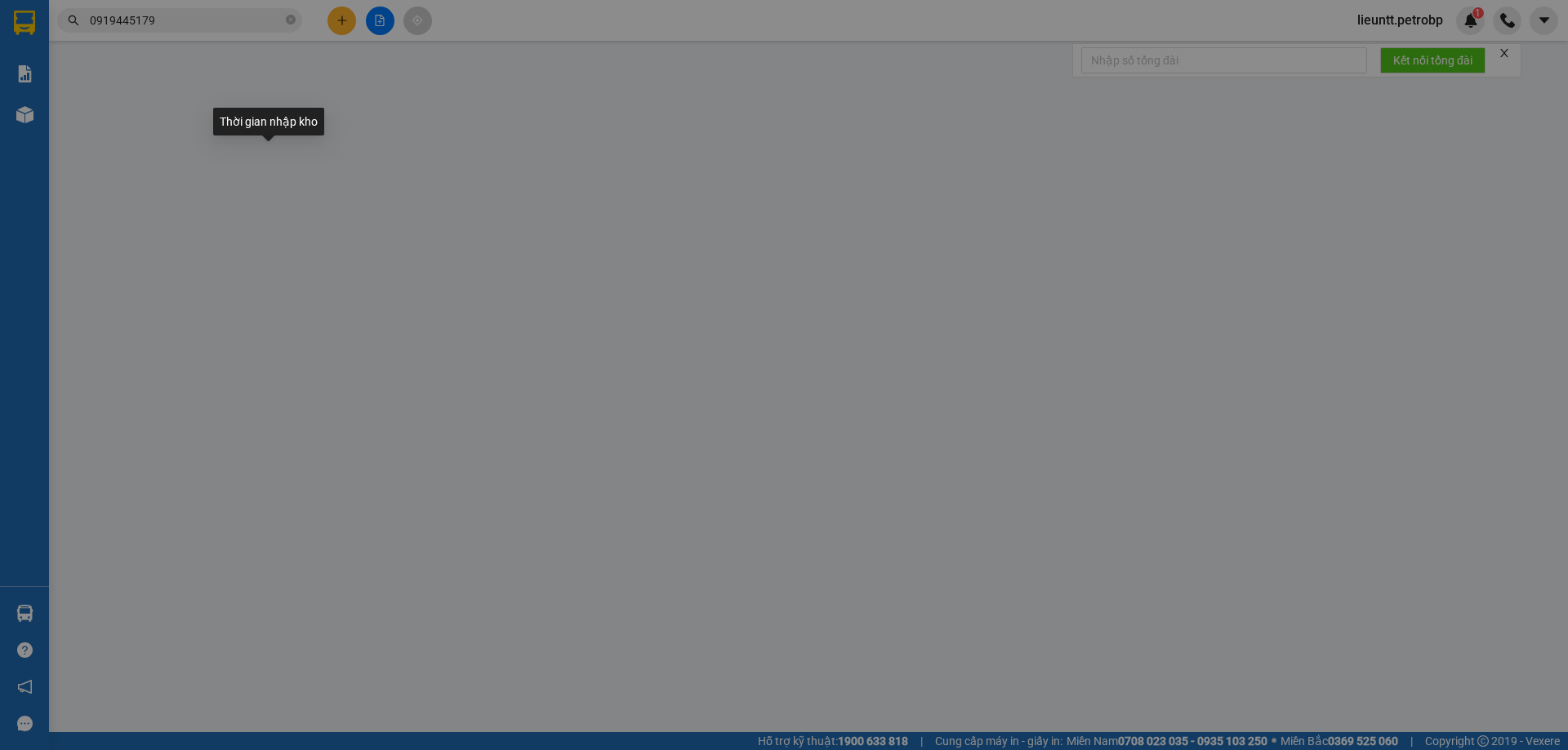
type input "0919399822"
type input "HIẾU"
type input "0919445179"
type input "VINH"
type input "40.000"
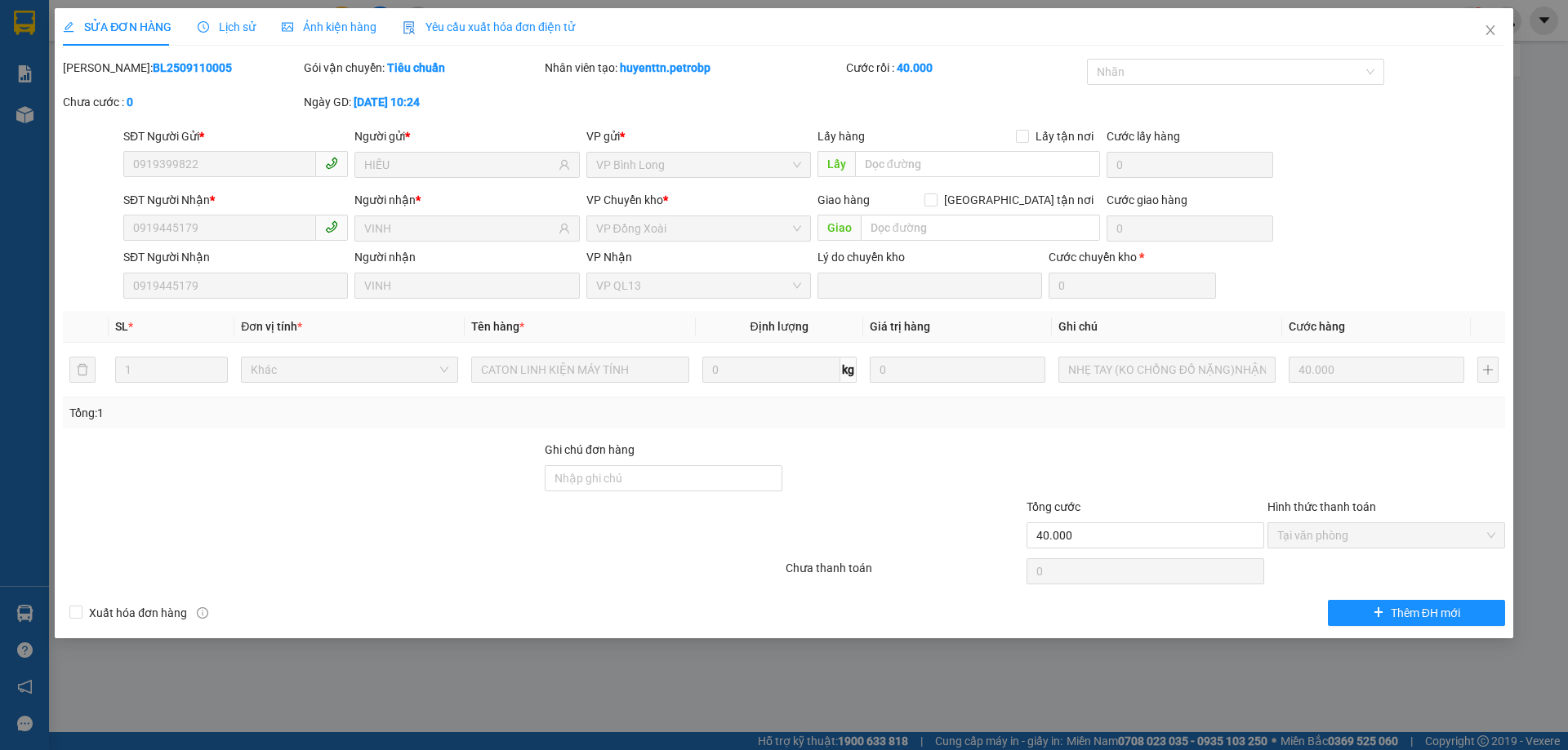
click at [232, 32] on span "Lịch sử" at bounding box center [227, 27] width 58 height 13
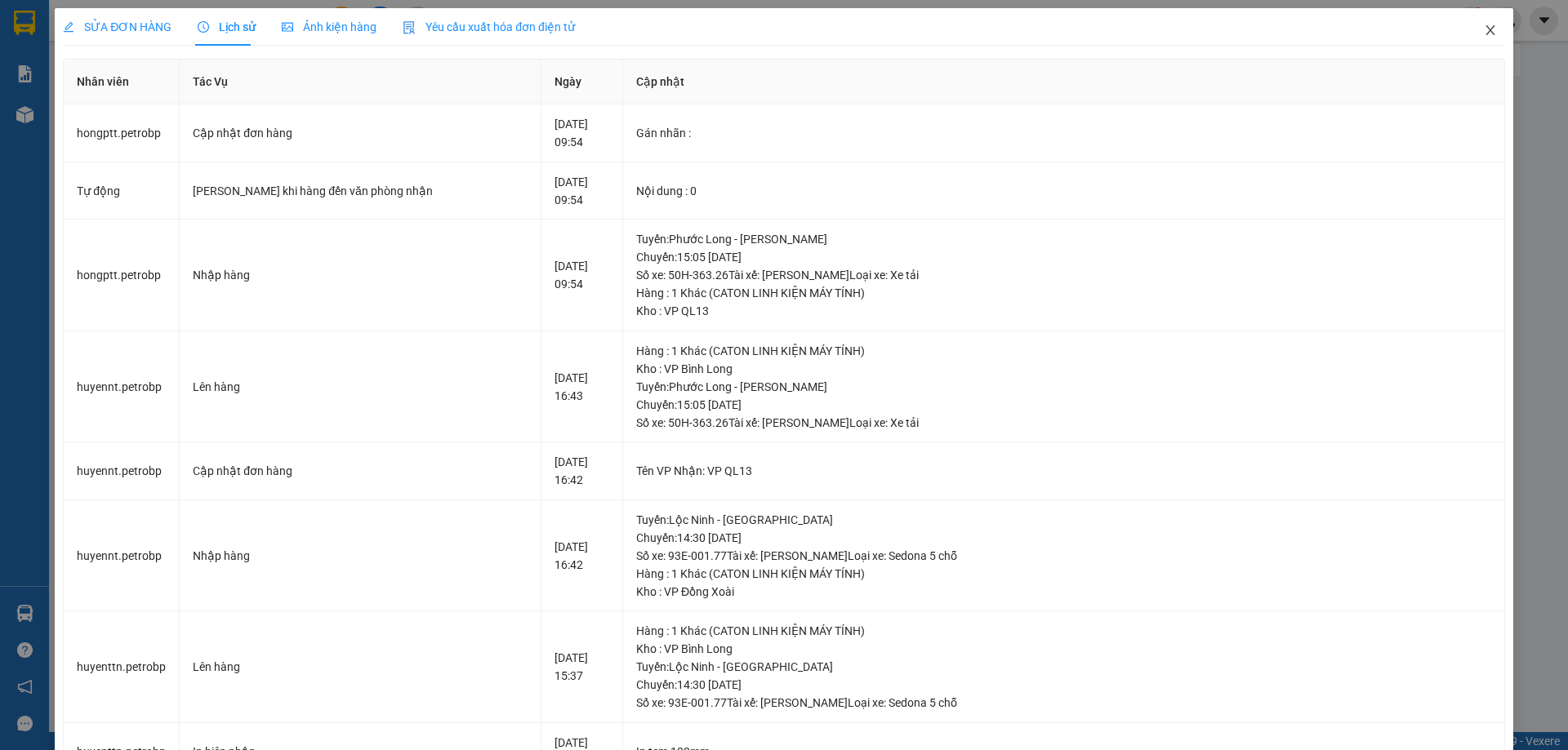
click at [1485, 31] on icon "close" at bounding box center [1491, 31] width 13 height 13
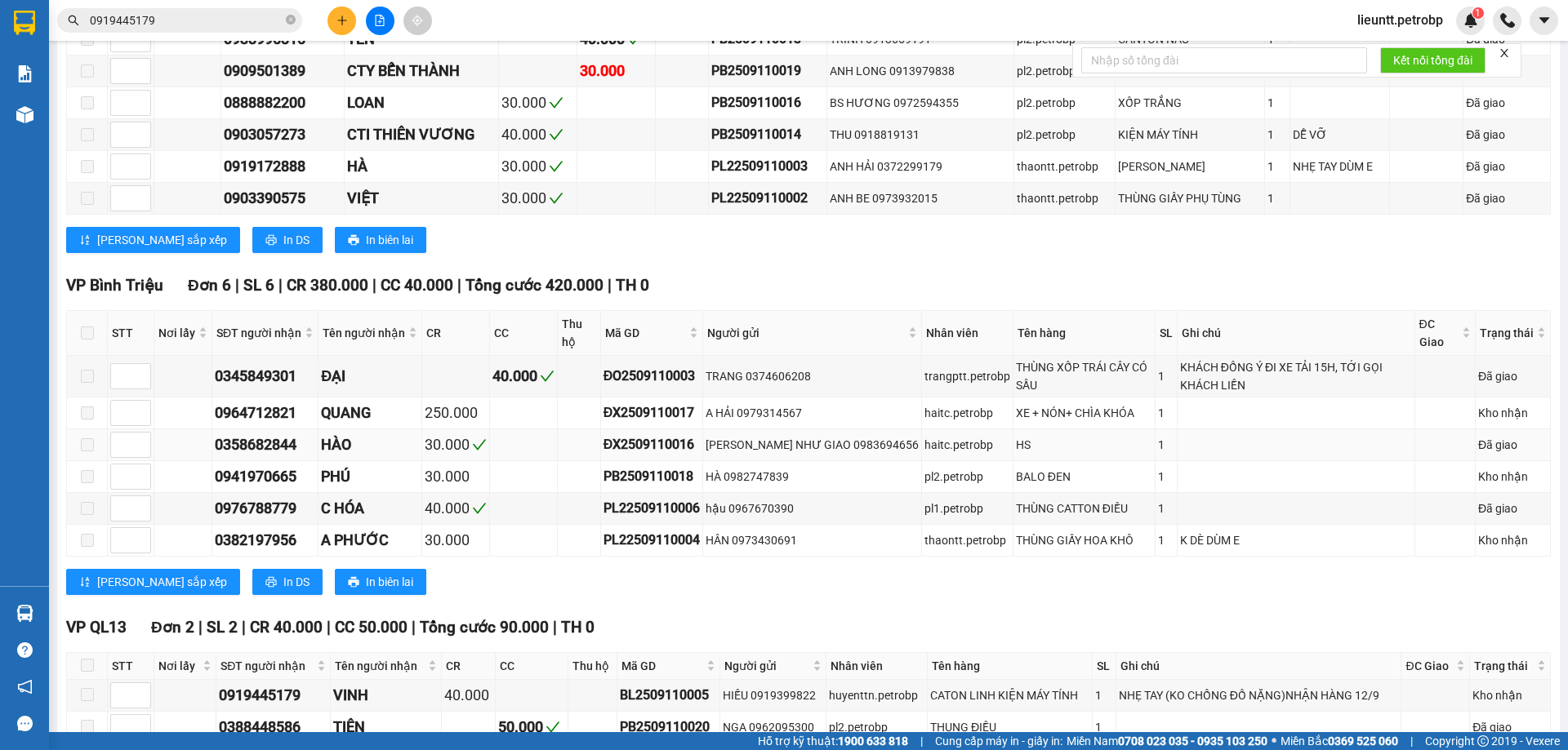
scroll to position [830, 0]
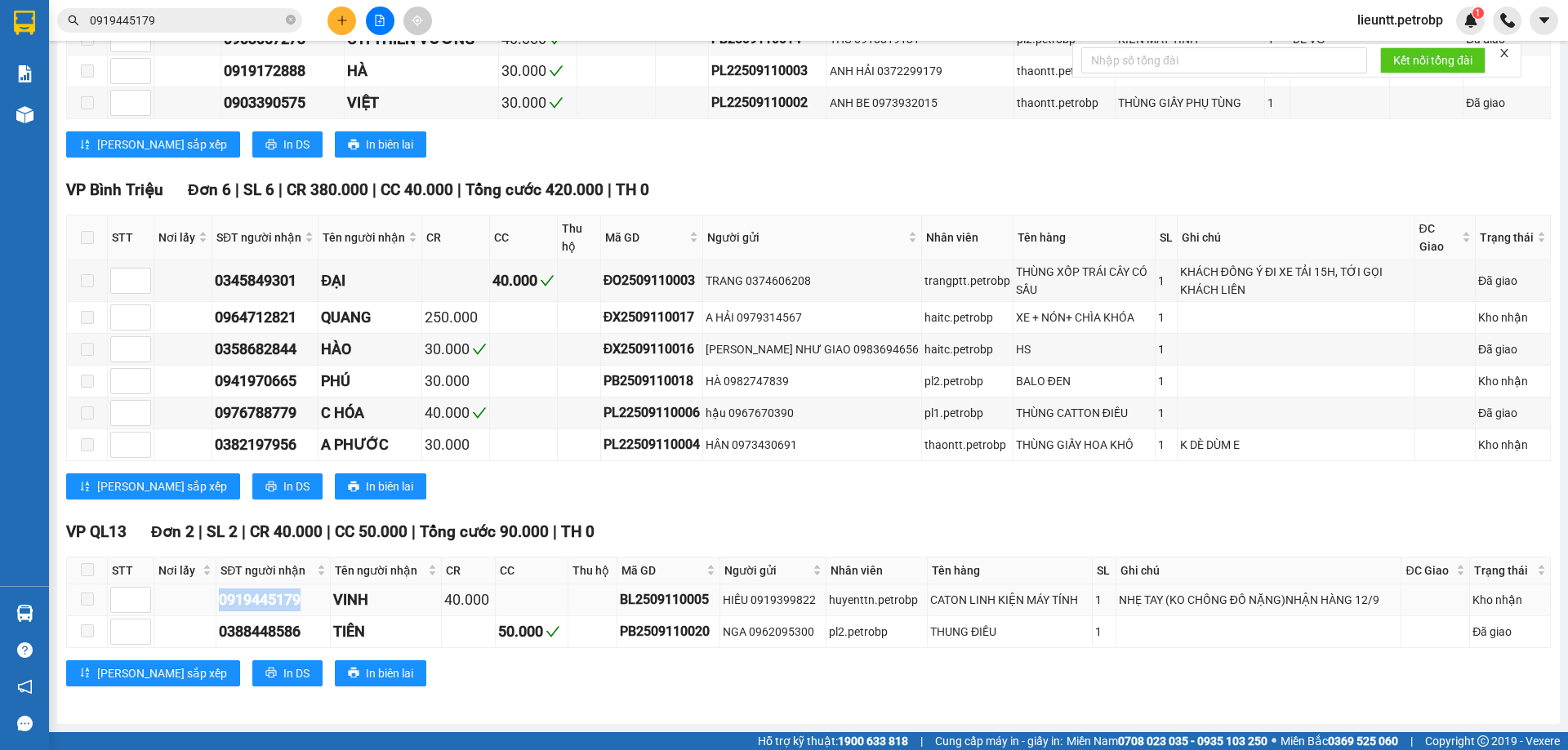
drag, startPoint x: 217, startPoint y: 599, endPoint x: 304, endPoint y: 601, distance: 87.0
click at [304, 601] on td "0919445179" at bounding box center [274, 601] width 115 height 32
drag, startPoint x: 222, startPoint y: 634, endPoint x: 303, endPoint y: 636, distance: 81.0
click at [303, 636] on div "0388448586" at bounding box center [273, 632] width 109 height 23
copy div "0388448586"
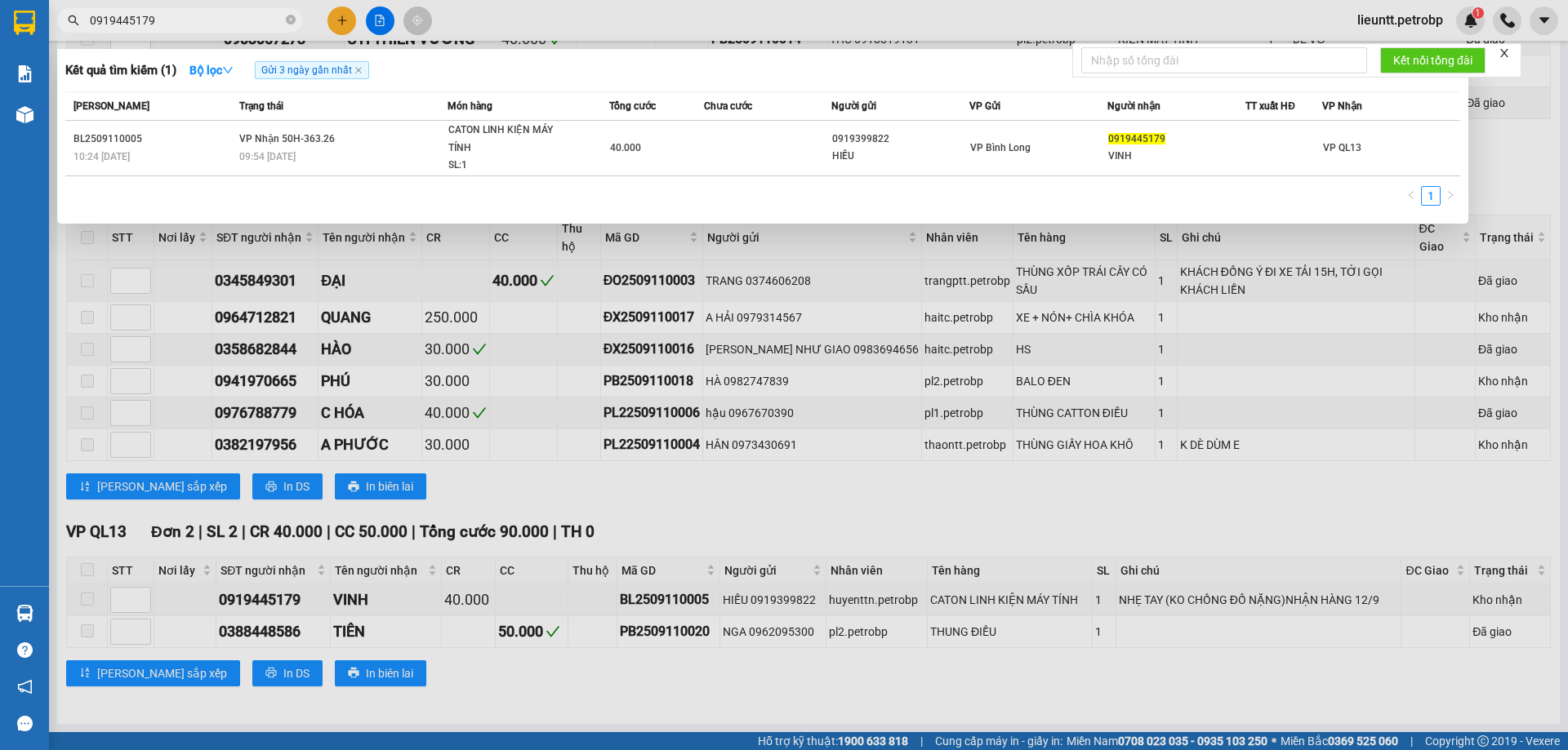
click at [173, 18] on input "0919445179" at bounding box center [186, 21] width 193 height 18
paste input "388448586"
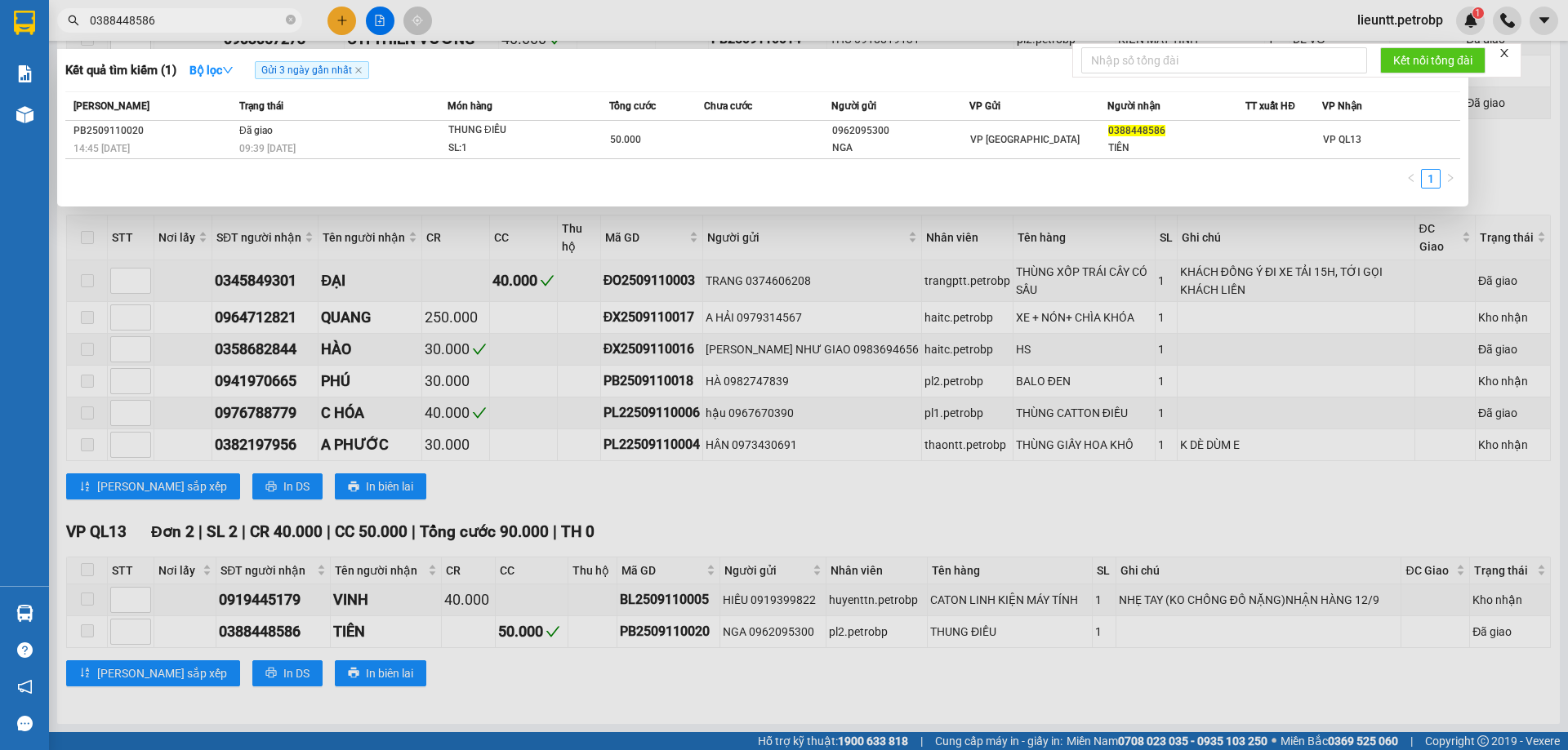
type input "0388448586"
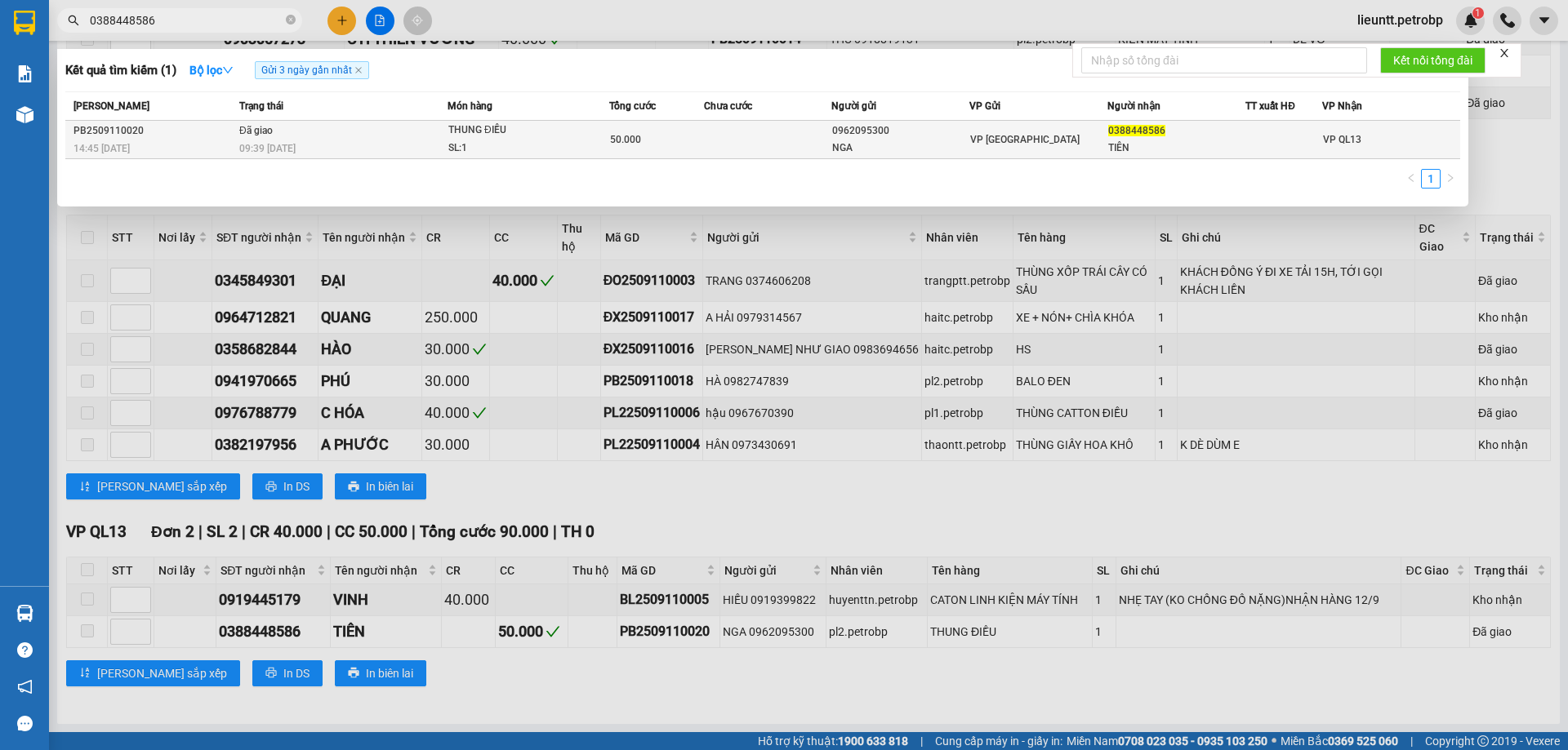
click at [247, 133] on span "Đã giao" at bounding box center [256, 131] width 33 height 12
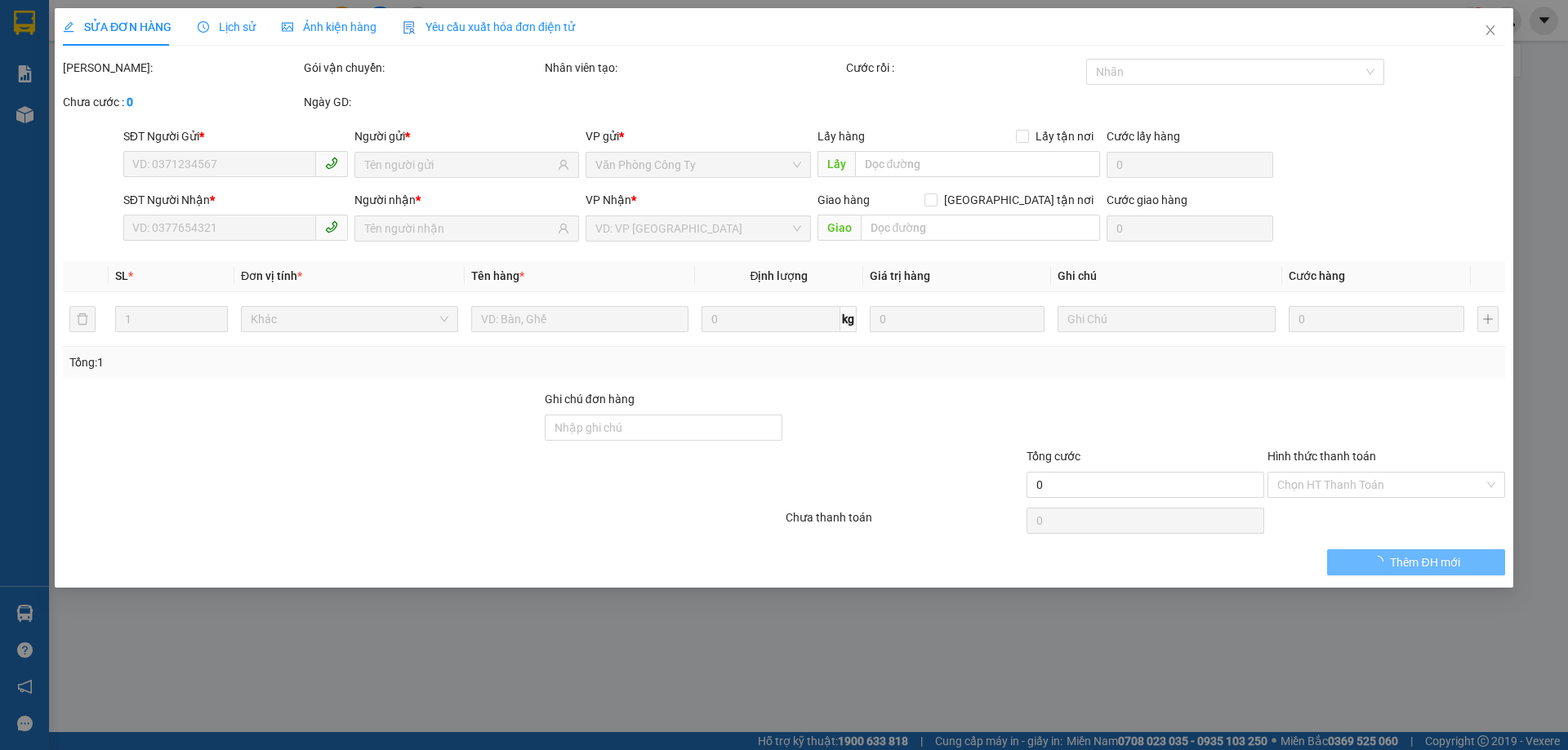
type input "0962095300"
type input "NGA"
type input "0388448586"
type input "TIÊN"
type input "50.000"
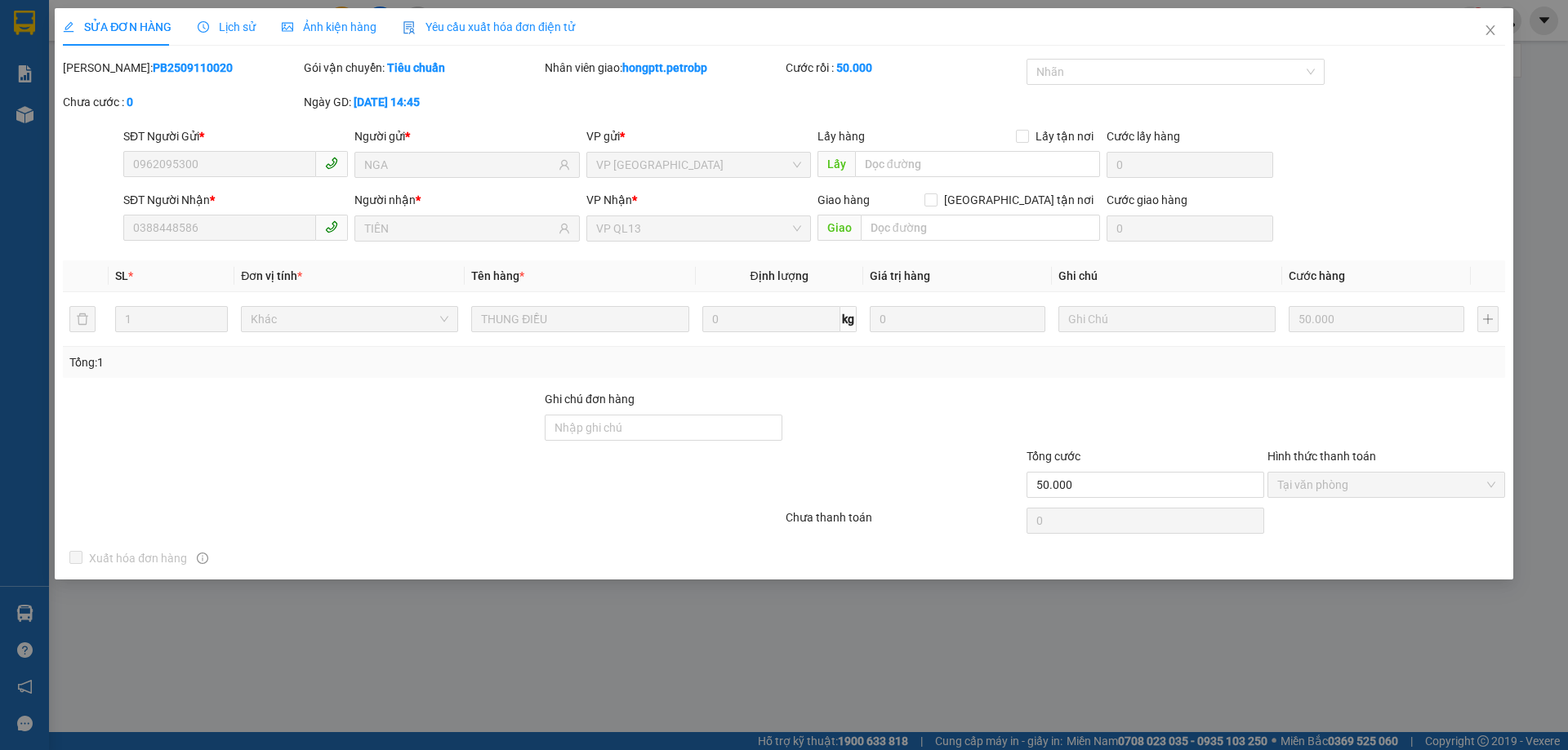
click at [227, 28] on span "Lịch sử" at bounding box center [227, 27] width 58 height 13
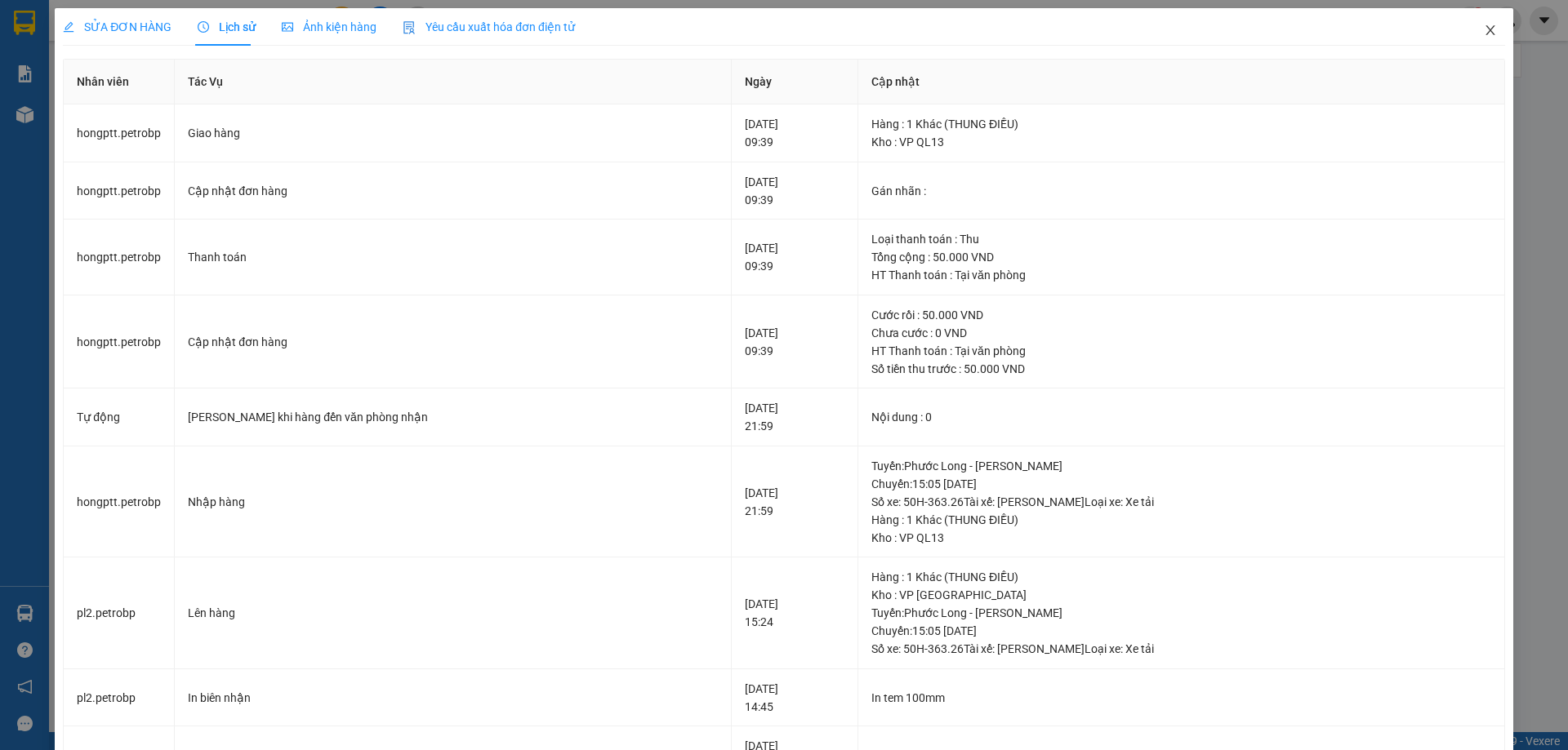
click at [1484, 31] on icon "close" at bounding box center [1491, 31] width 13 height 13
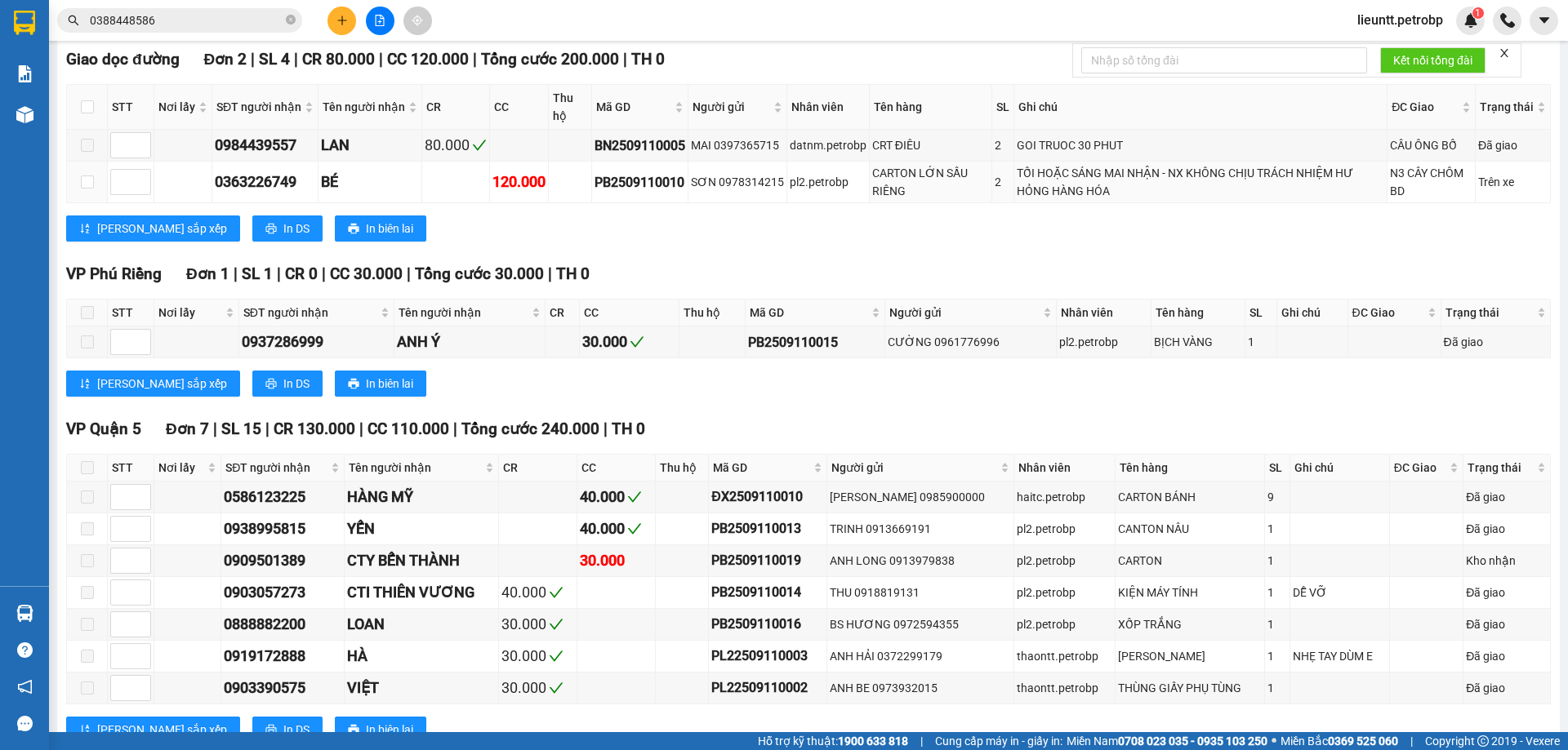
scroll to position [489, 0]
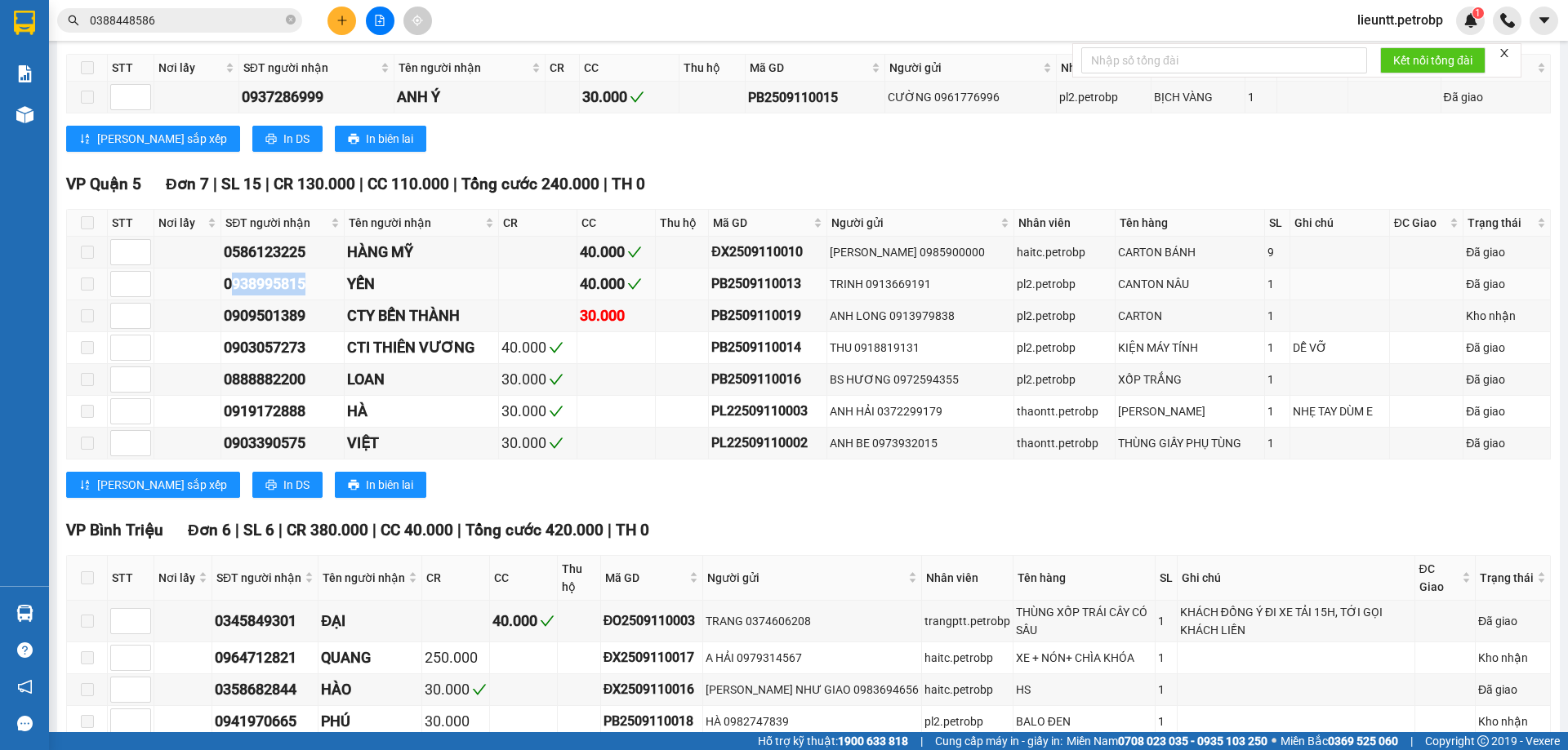
drag, startPoint x: 233, startPoint y: 288, endPoint x: 311, endPoint y: 288, distance: 78.0
click at [311, 288] on div "0938995815" at bounding box center [283, 285] width 118 height 23
click at [237, 290] on div "0938995815" at bounding box center [283, 285] width 118 height 23
drag, startPoint x: 225, startPoint y: 290, endPoint x: 311, endPoint y: 281, distance: 86.5
click at [311, 281] on div "0938995815" at bounding box center [283, 285] width 118 height 23
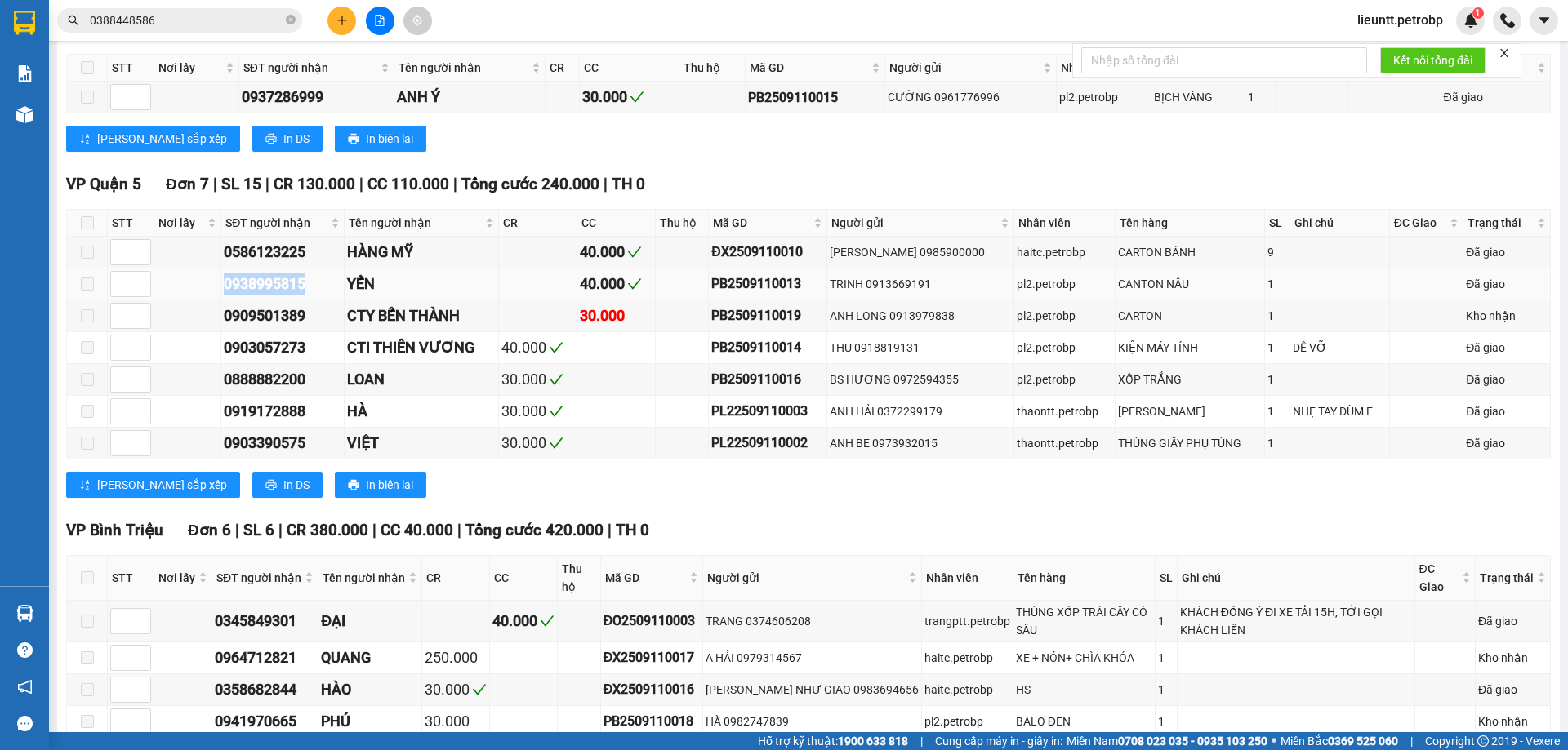
copy div "0938995815"
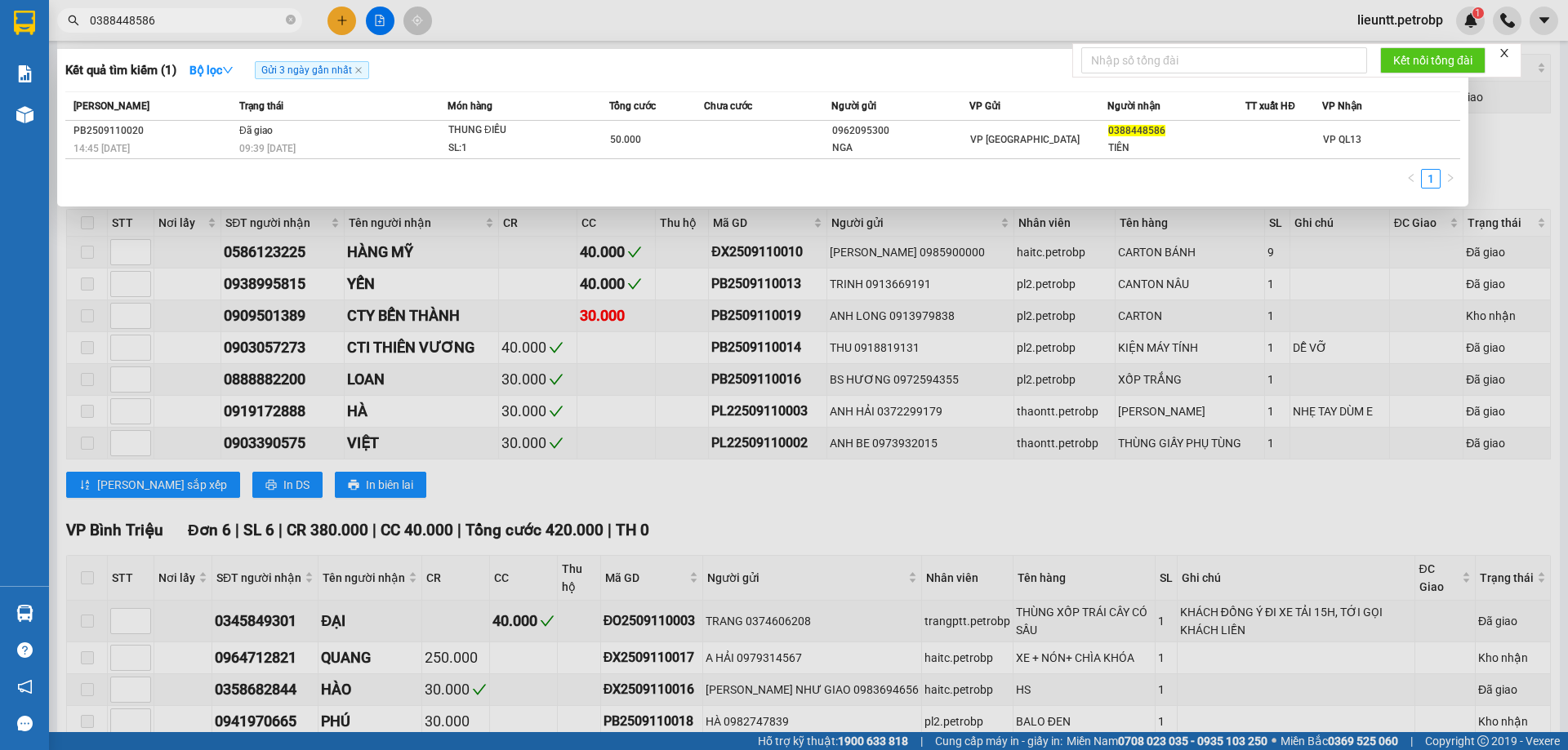
click at [167, 22] on input "0388448586" at bounding box center [186, 21] width 193 height 18
paste input "938995815"
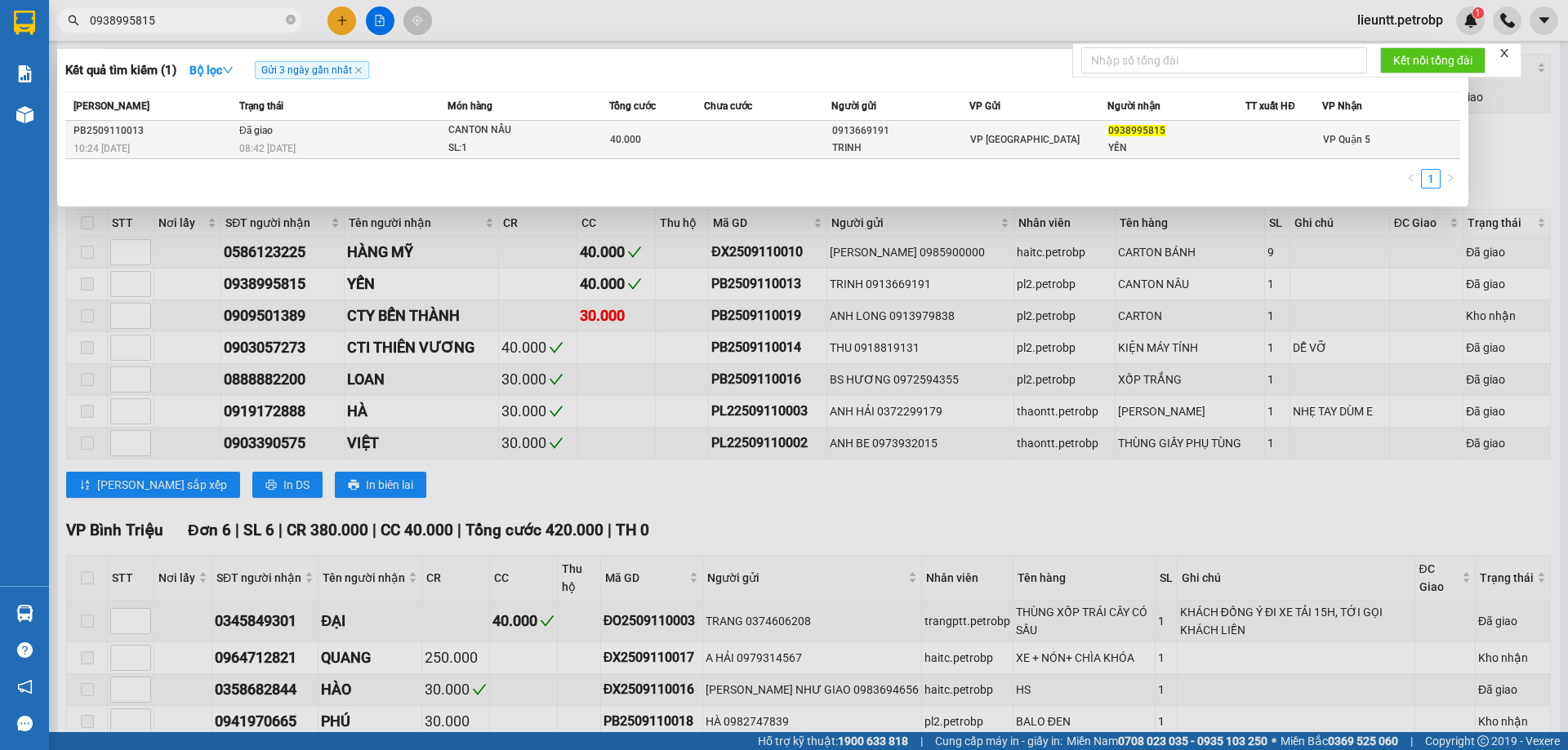
type input "0938995815"
click at [225, 142] on div "10:24 [DATE]" at bounding box center [154, 149] width 161 height 18
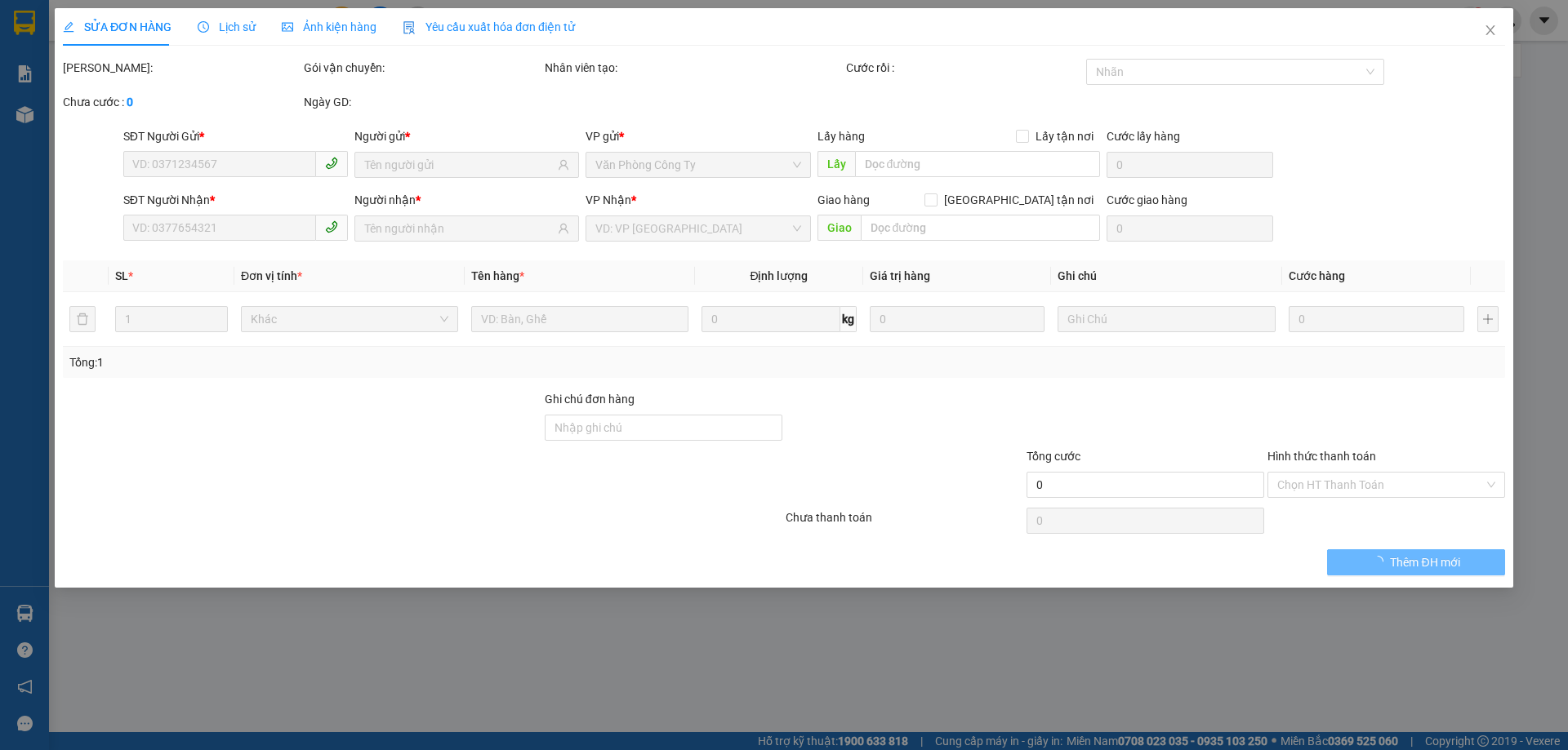
type input "0913669191"
type input "TRINH"
type input "0938995815"
type input "YẾN"
type input "40.000"
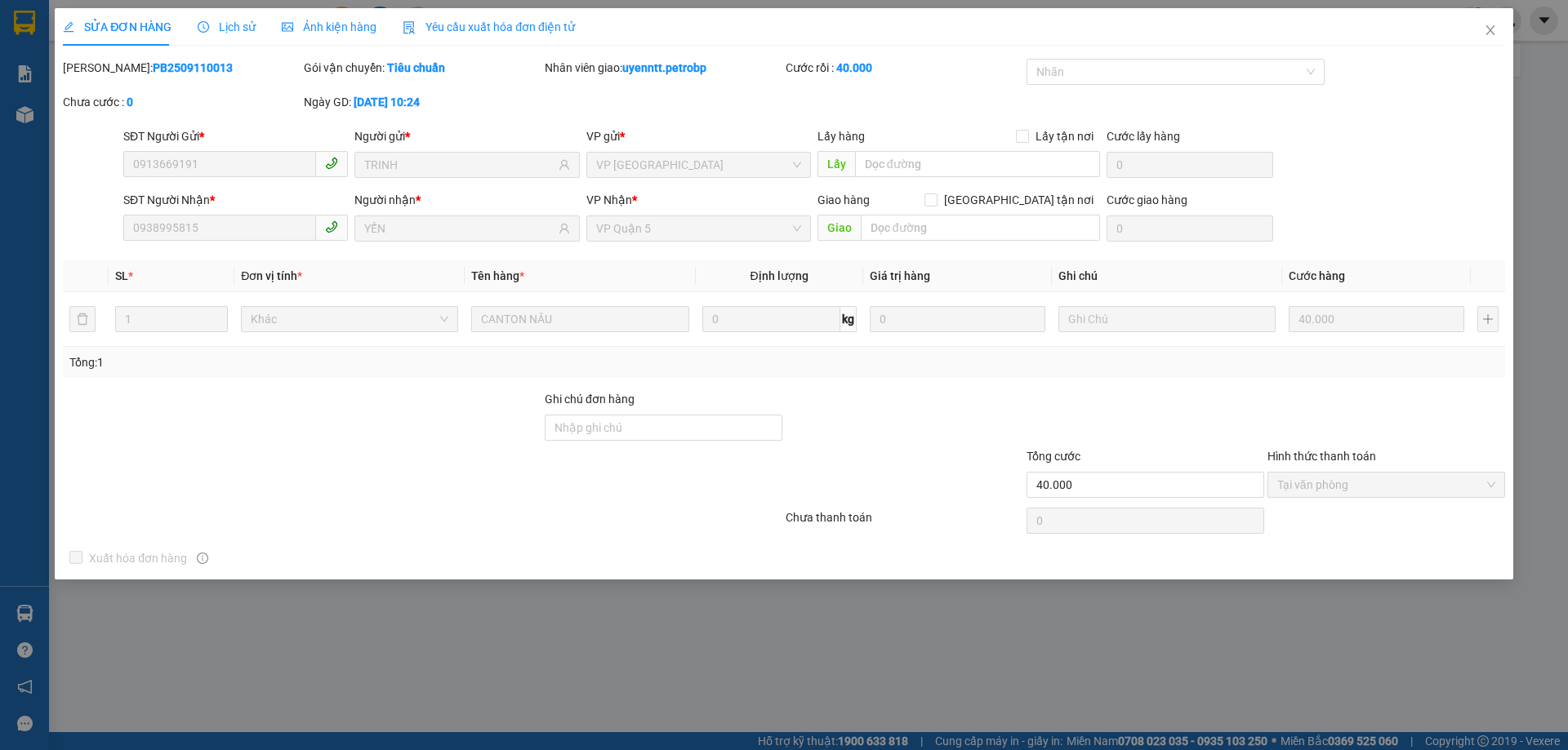
click at [235, 25] on span "Lịch sử" at bounding box center [227, 27] width 58 height 13
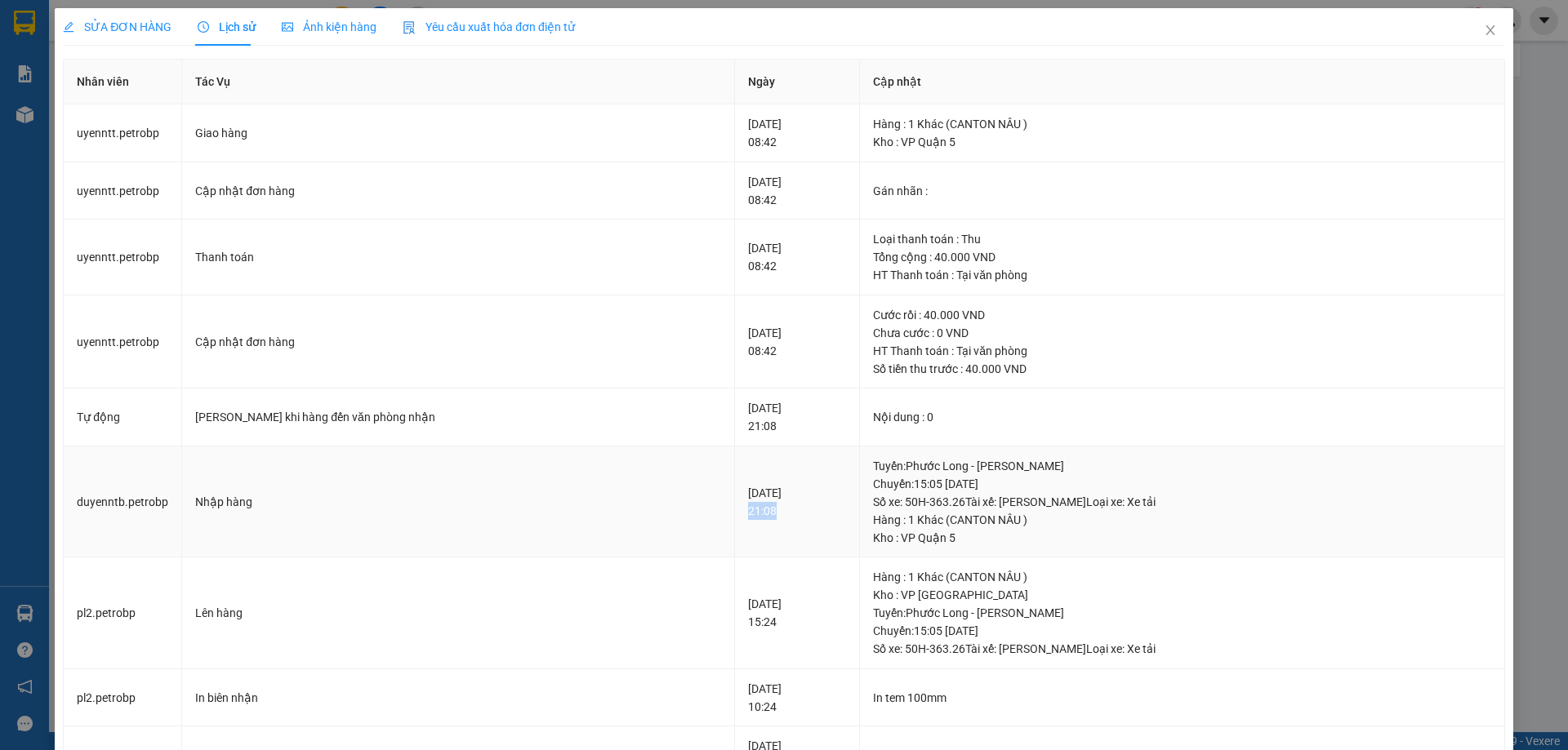
drag, startPoint x: 665, startPoint y: 515, endPoint x: 702, endPoint y: 495, distance: 42.1
click at [735, 514] on td "[DATE] 21:08" at bounding box center [798, 502] width 125 height 112
copy div "21:08"
